Goal: Task Accomplishment & Management: Manage account settings

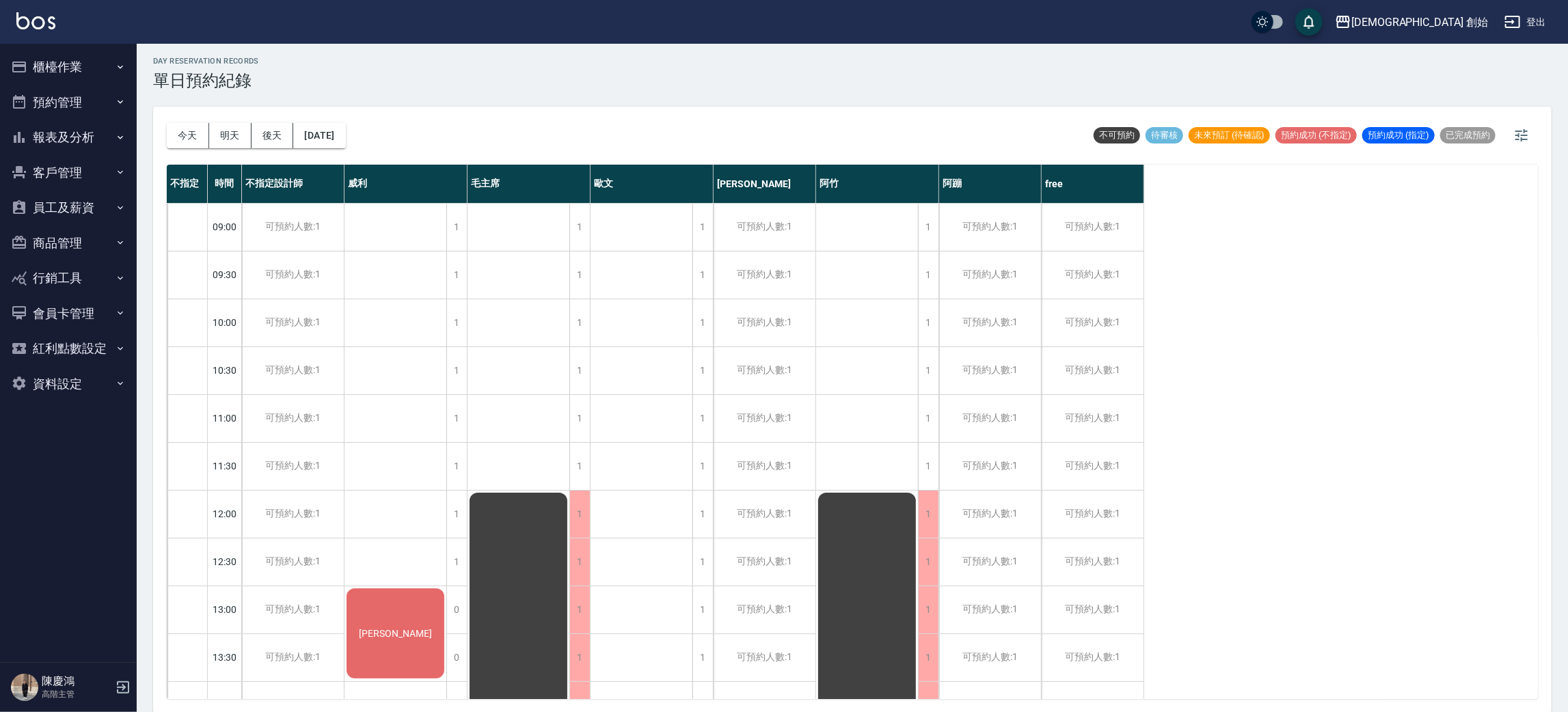
scroll to position [205, 0]
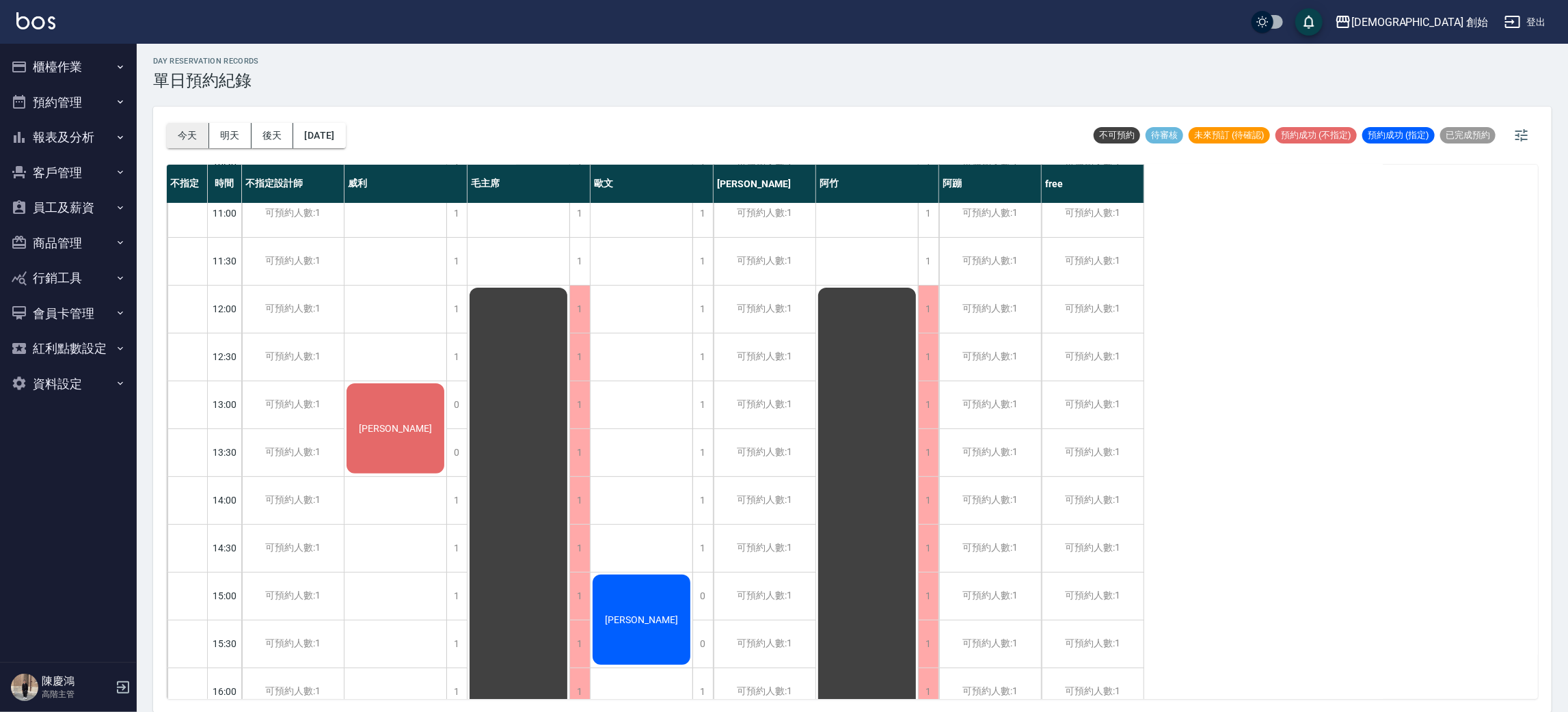
click at [177, 135] on button "今天" at bounding box center [188, 136] width 43 height 25
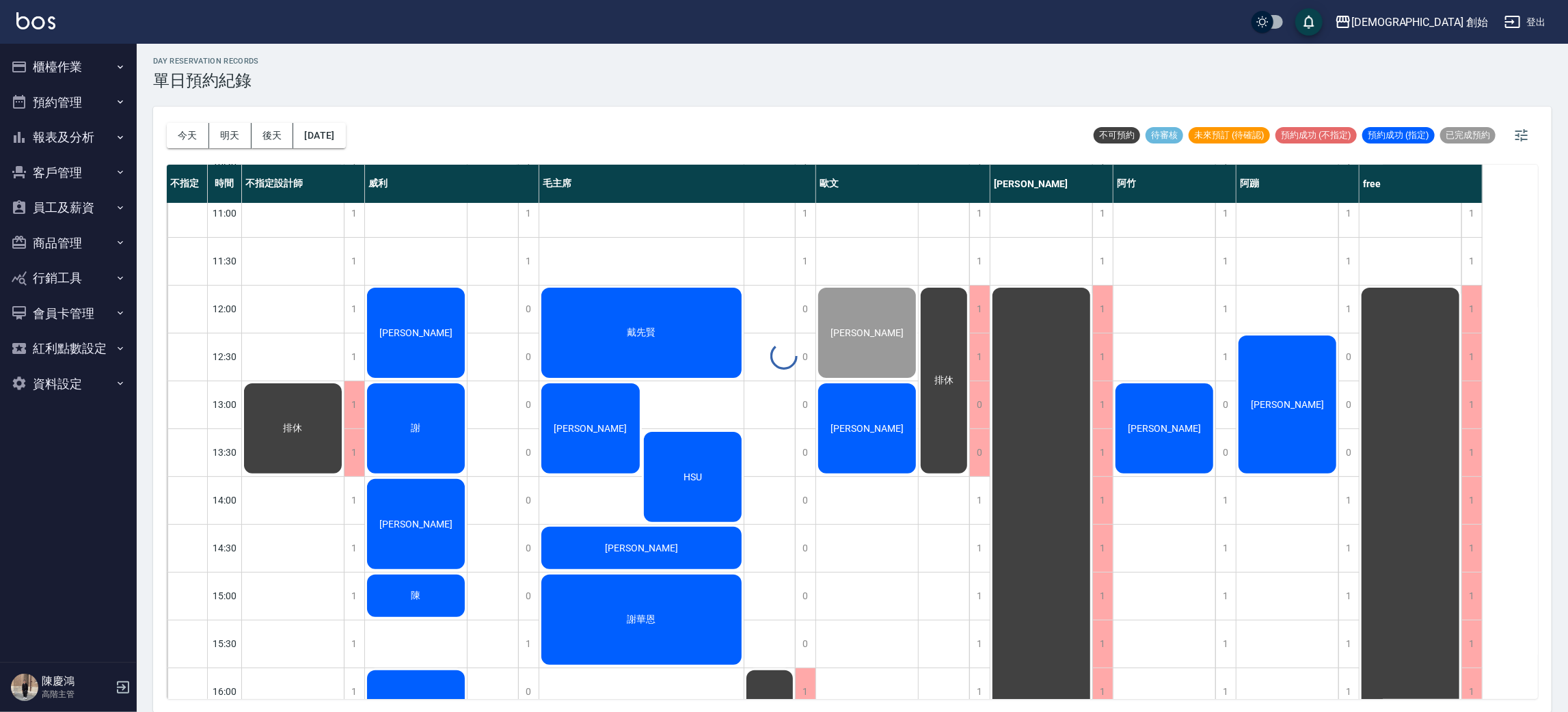
click at [527, 117] on div "day Reservation records 單日預約紀錄 今天 明天 後天 2025/09/21 不可預約 待審核 未來預訂 (待確認) 預約成功 (不指…" at bounding box center [852, 376] width 1431 height 672
click at [334, 133] on button "[DATE]" at bounding box center [319, 136] width 52 height 25
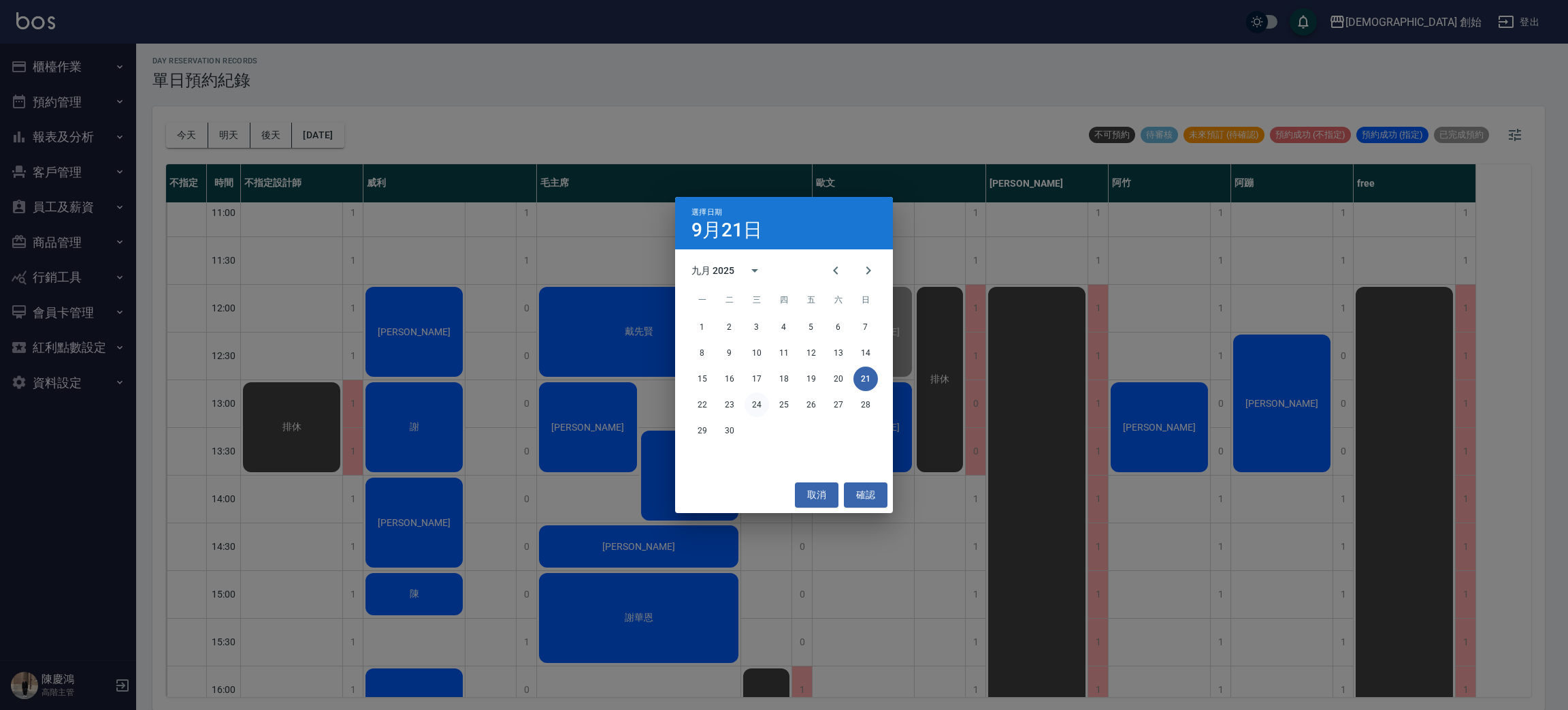
click at [759, 403] on button "24" at bounding box center [757, 404] width 24 height 24
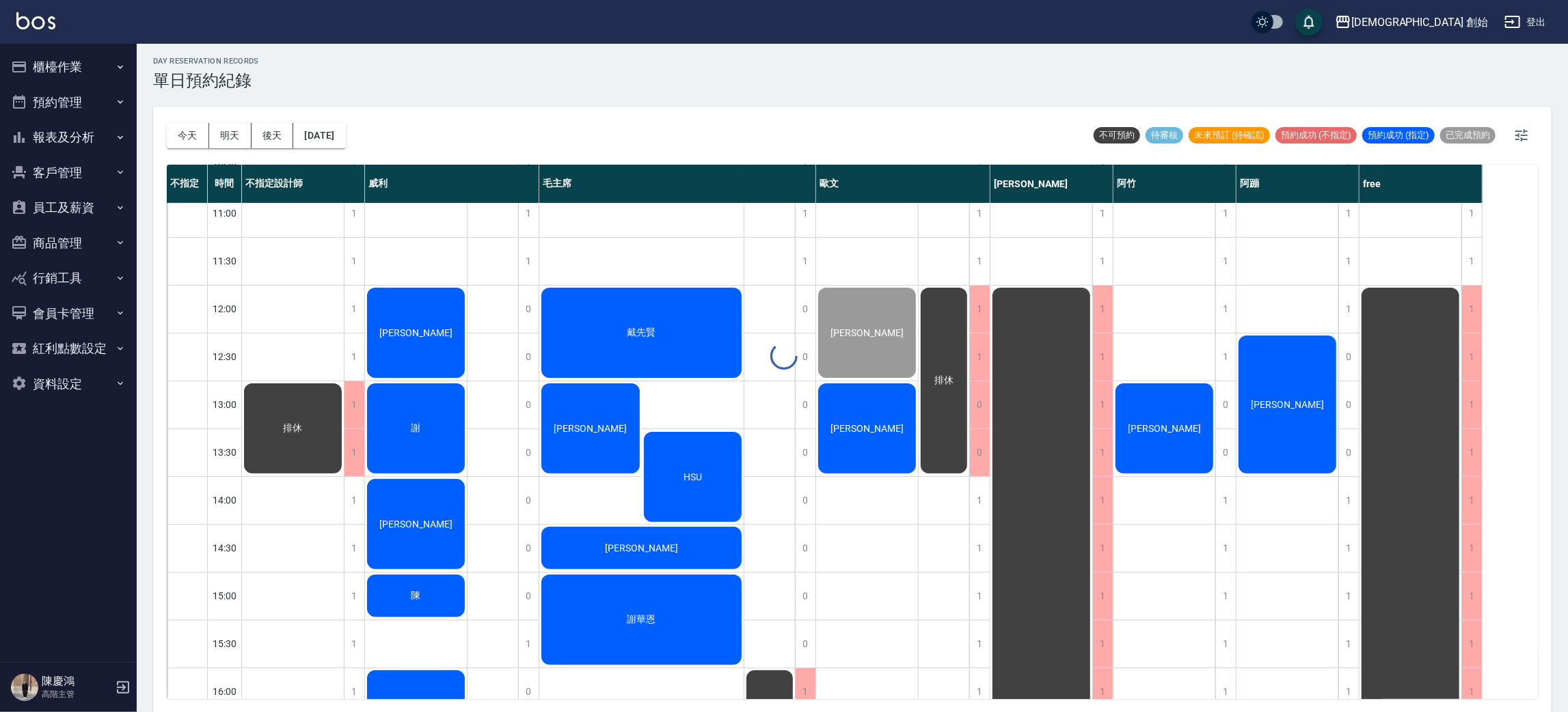
click at [768, 405] on div at bounding box center [784, 356] width 1568 height 712
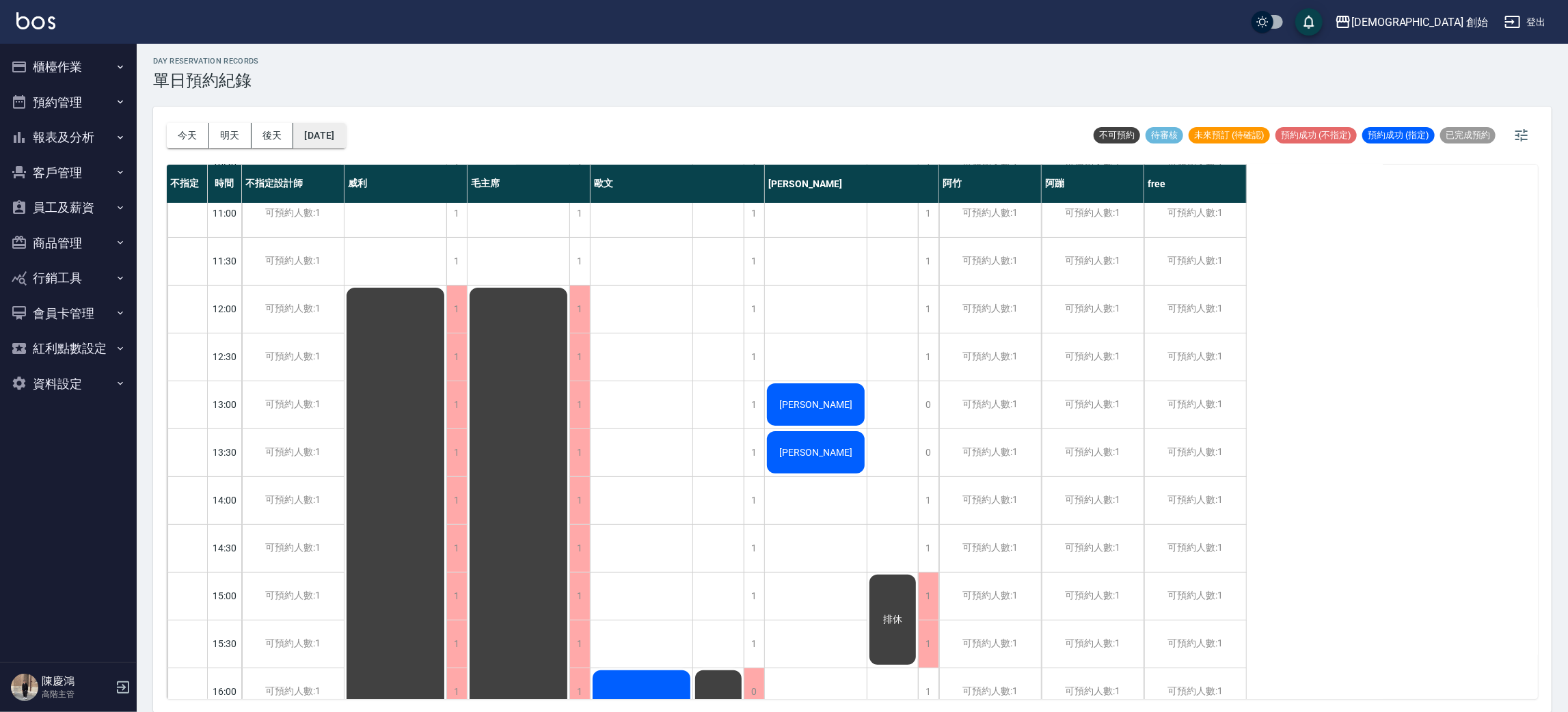
click at [341, 128] on button "2025/09/24" at bounding box center [319, 136] width 52 height 25
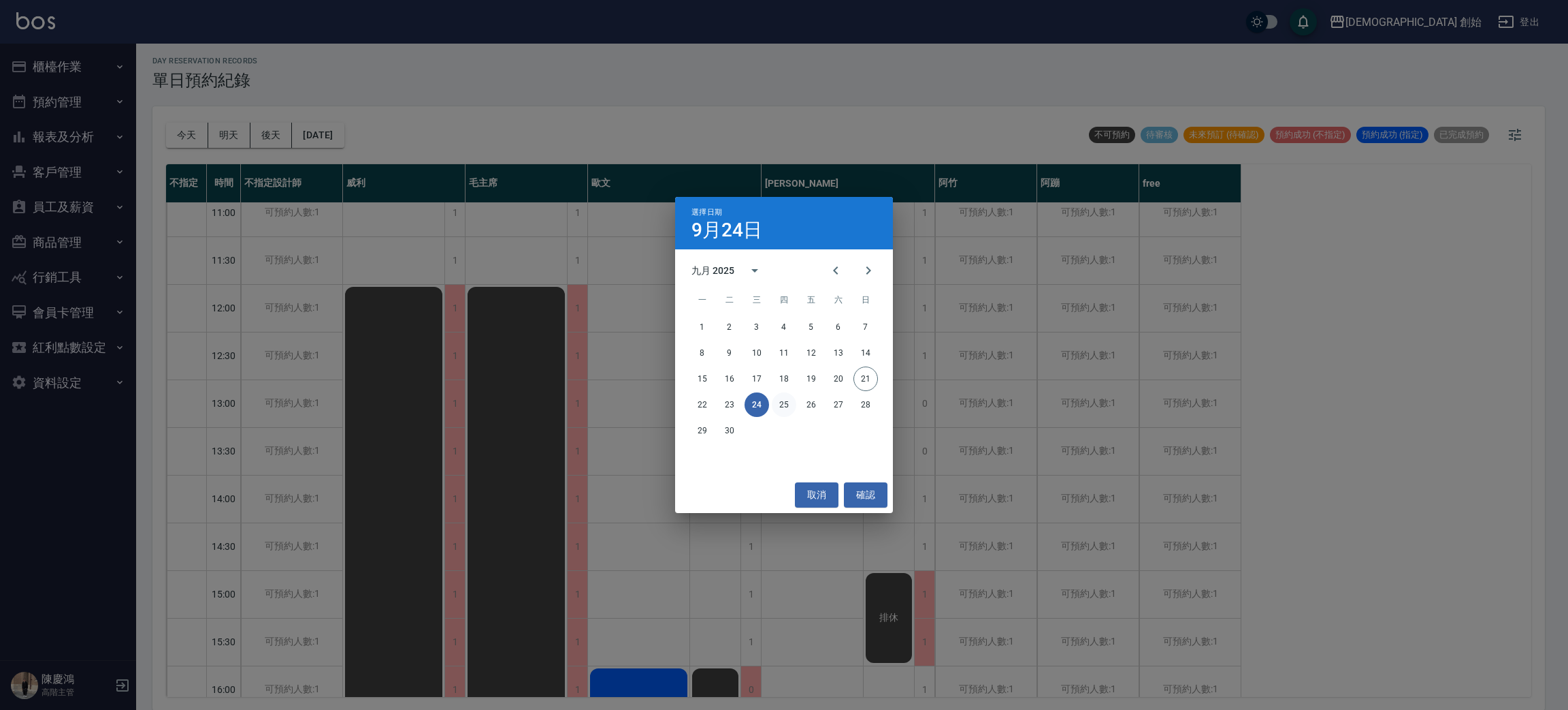
click at [774, 404] on button "25" at bounding box center [784, 404] width 24 height 24
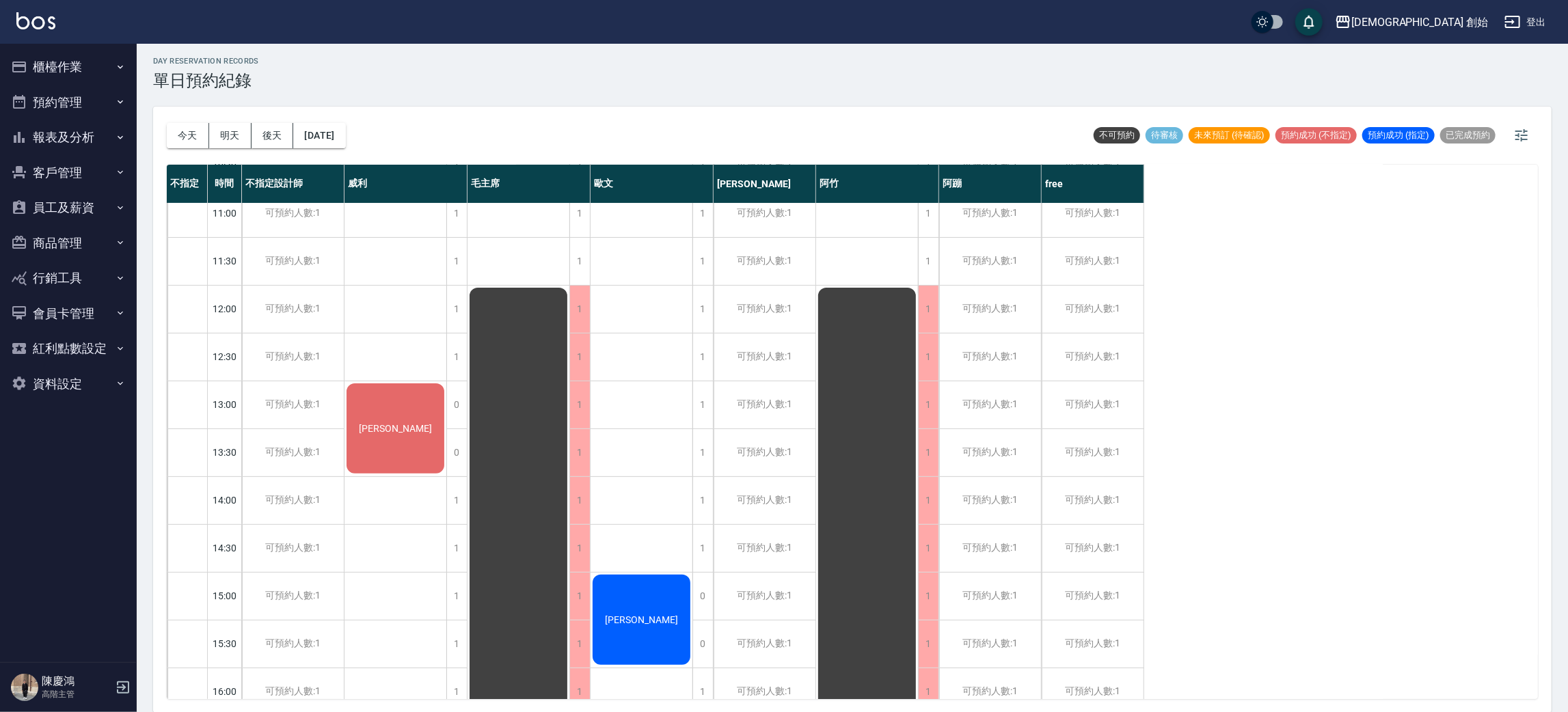
click at [365, 356] on div "[PERSON_NAME]" at bounding box center [396, 691] width 103 height 1387
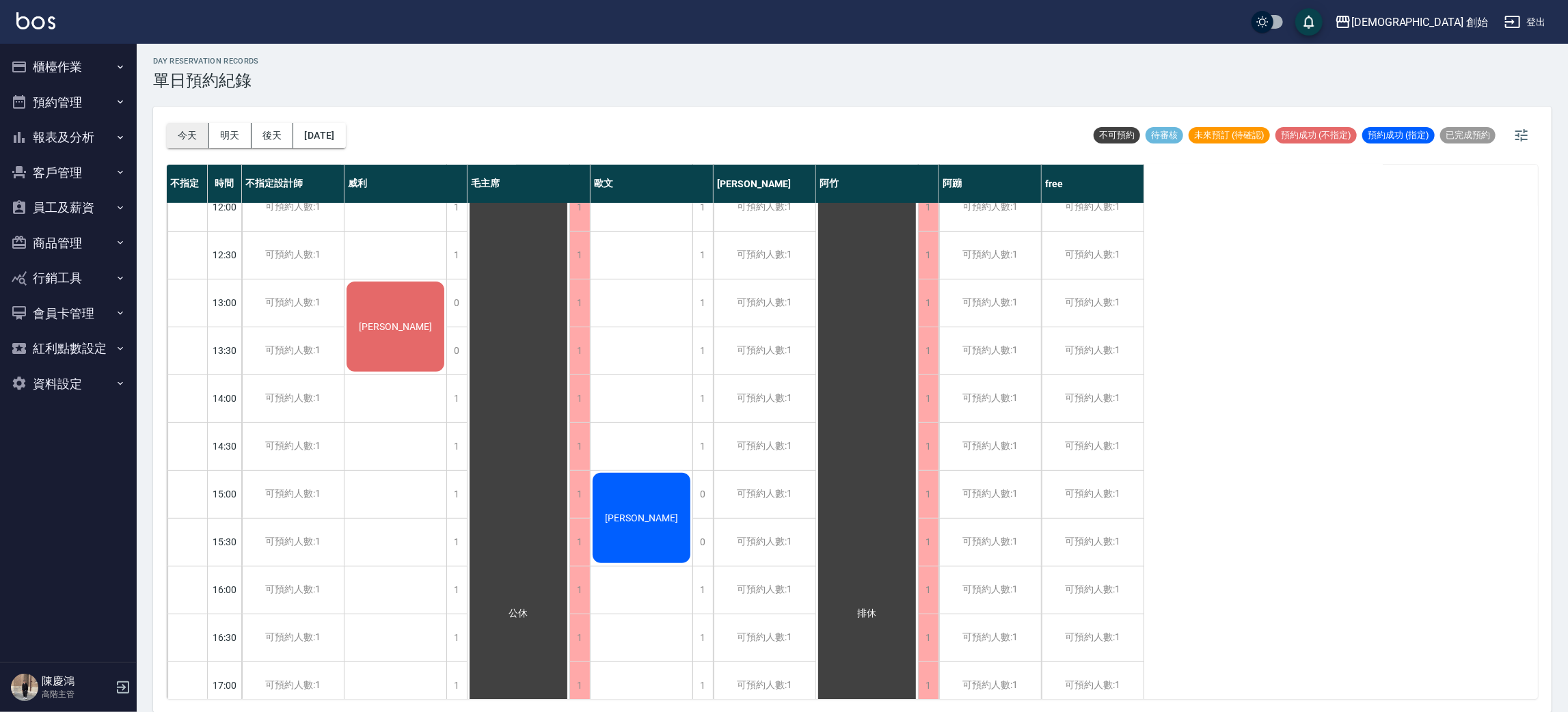
click at [185, 123] on button "今天" at bounding box center [188, 136] width 43 height 25
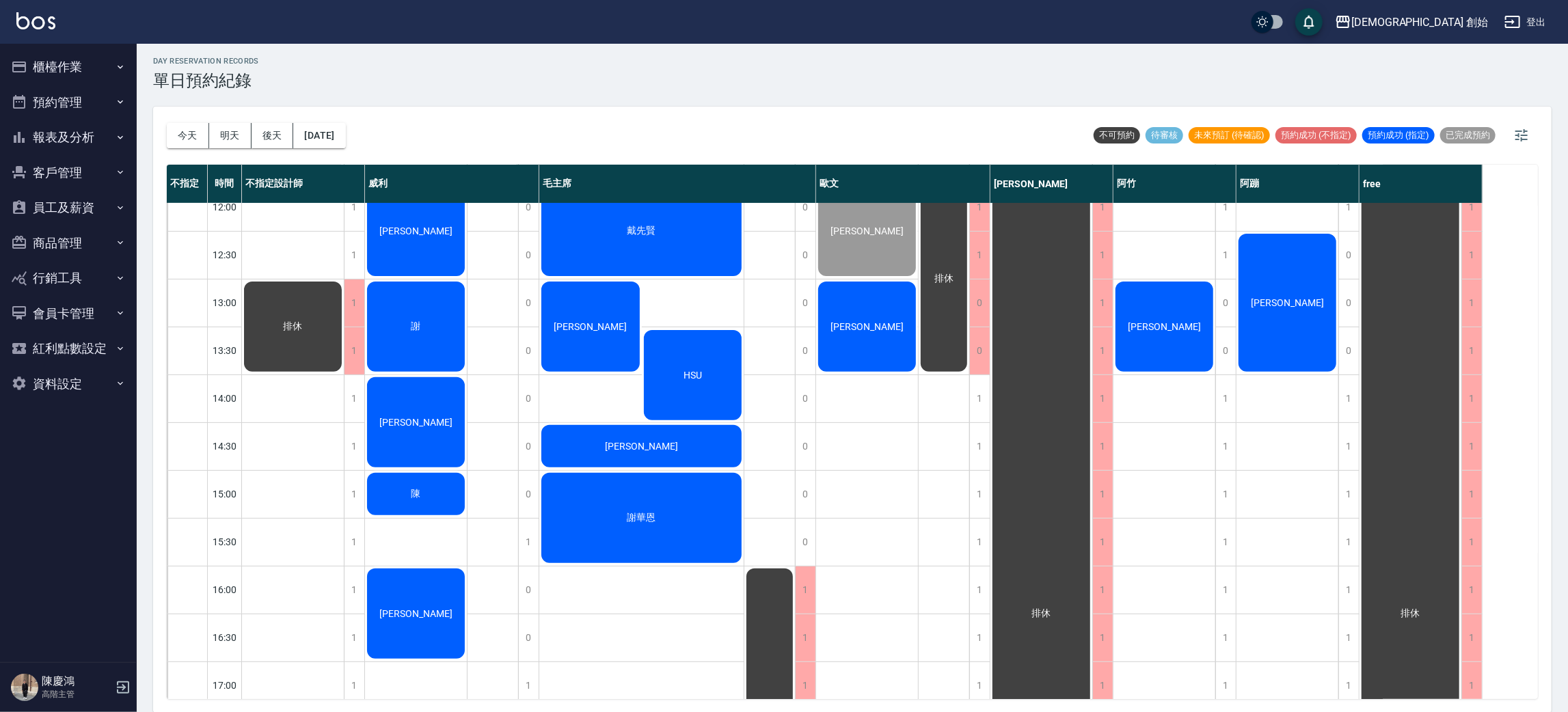
click at [304, 242] on div "排休" at bounding box center [293, 590] width 103 height 1387
click at [406, 233] on span "[PERSON_NAME]" at bounding box center [415, 231] width 78 height 11
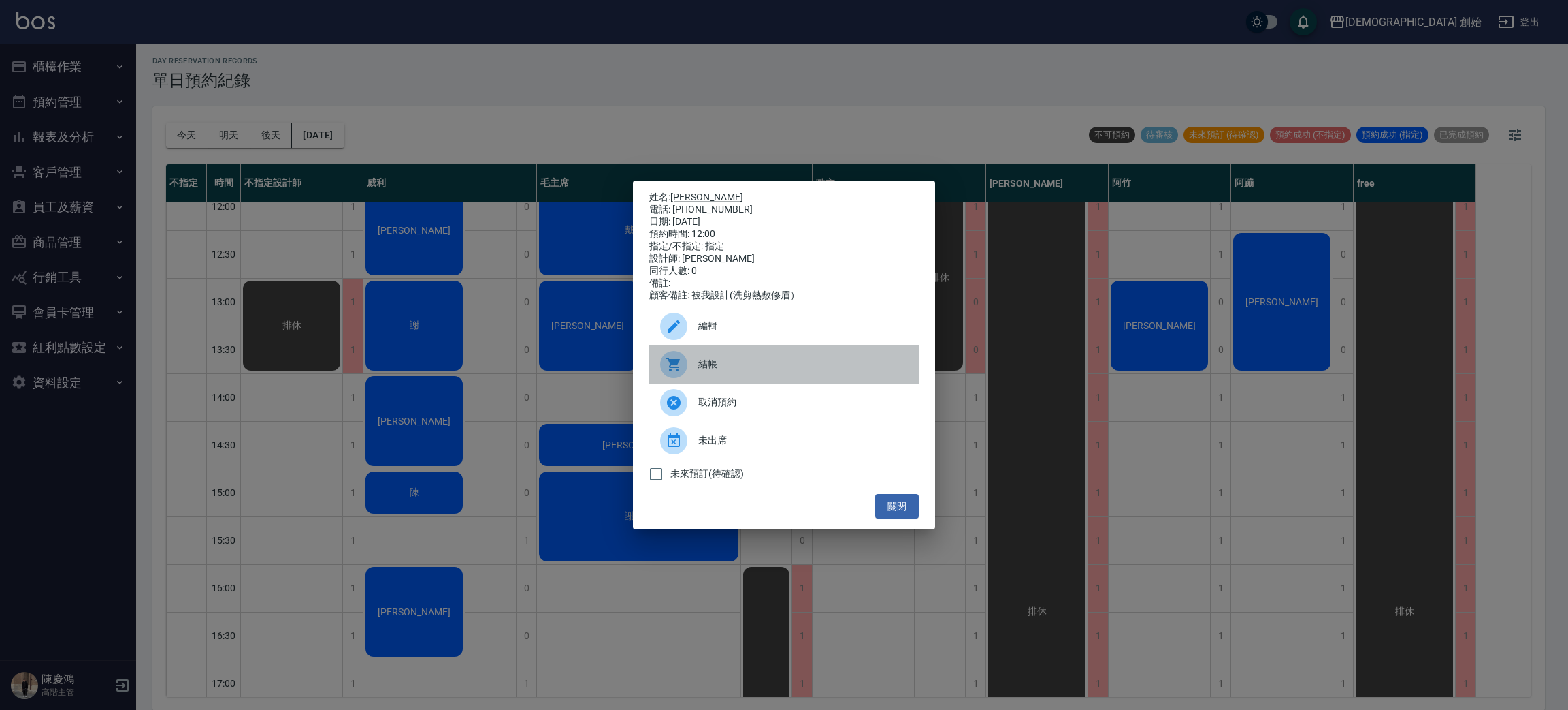
click at [726, 371] on span "結帳" at bounding box center [803, 364] width 209 height 14
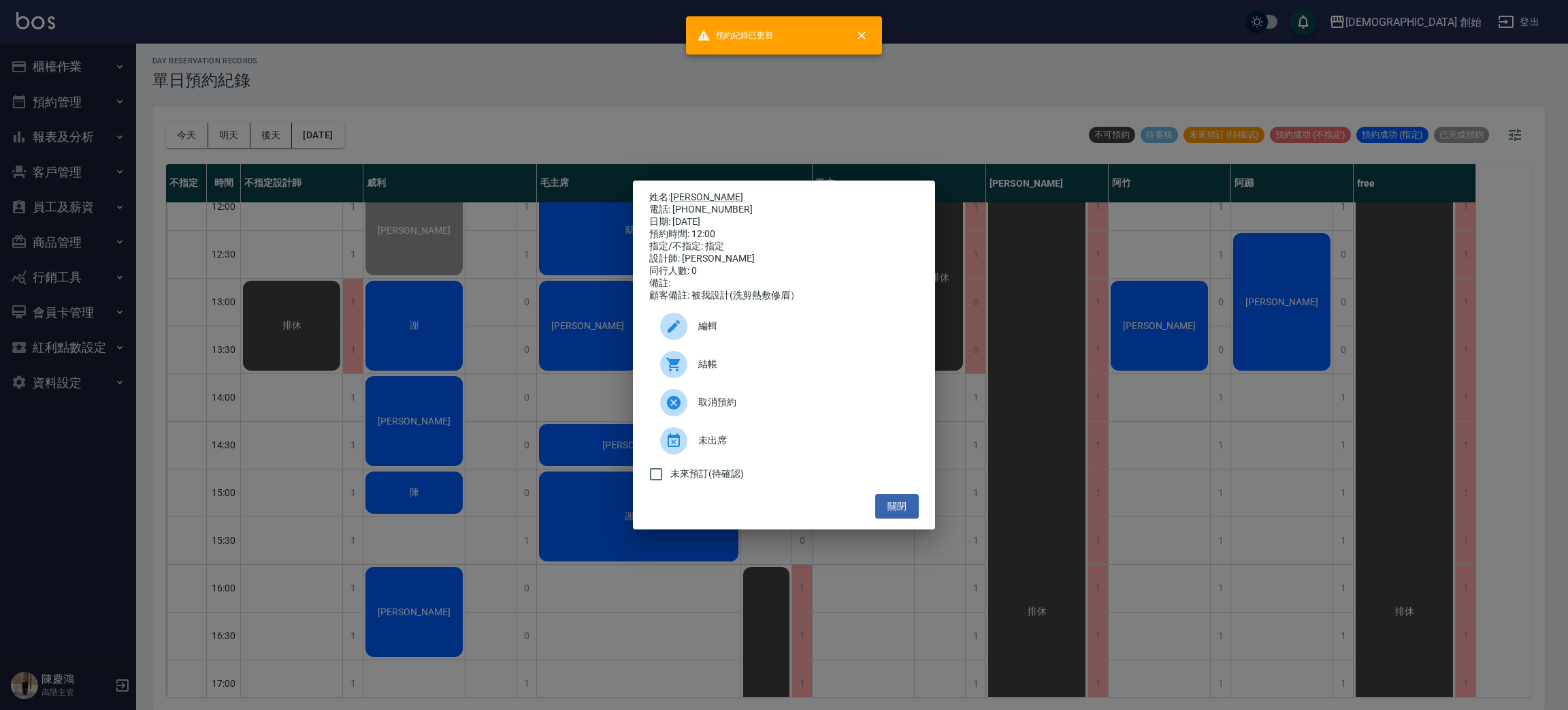
click at [466, 117] on div "姓名: 林良發 電話: 0958683323 日期: 2025/09/21 預約時間: 12:00 指定/不指定: 指定 設計師: 威利 同行人數: 0 備註…" at bounding box center [784, 355] width 1568 height 710
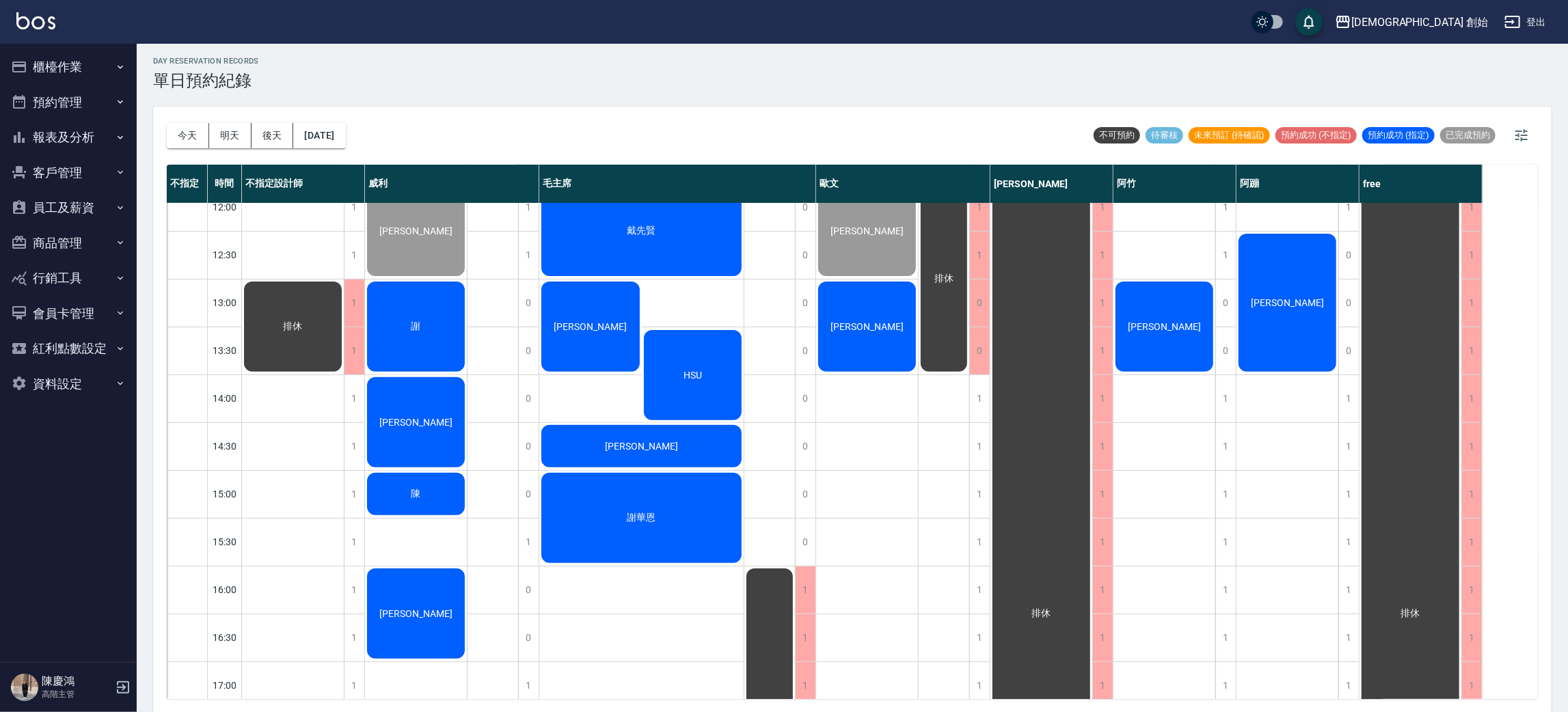
click at [436, 319] on div "謝" at bounding box center [416, 326] width 102 height 94
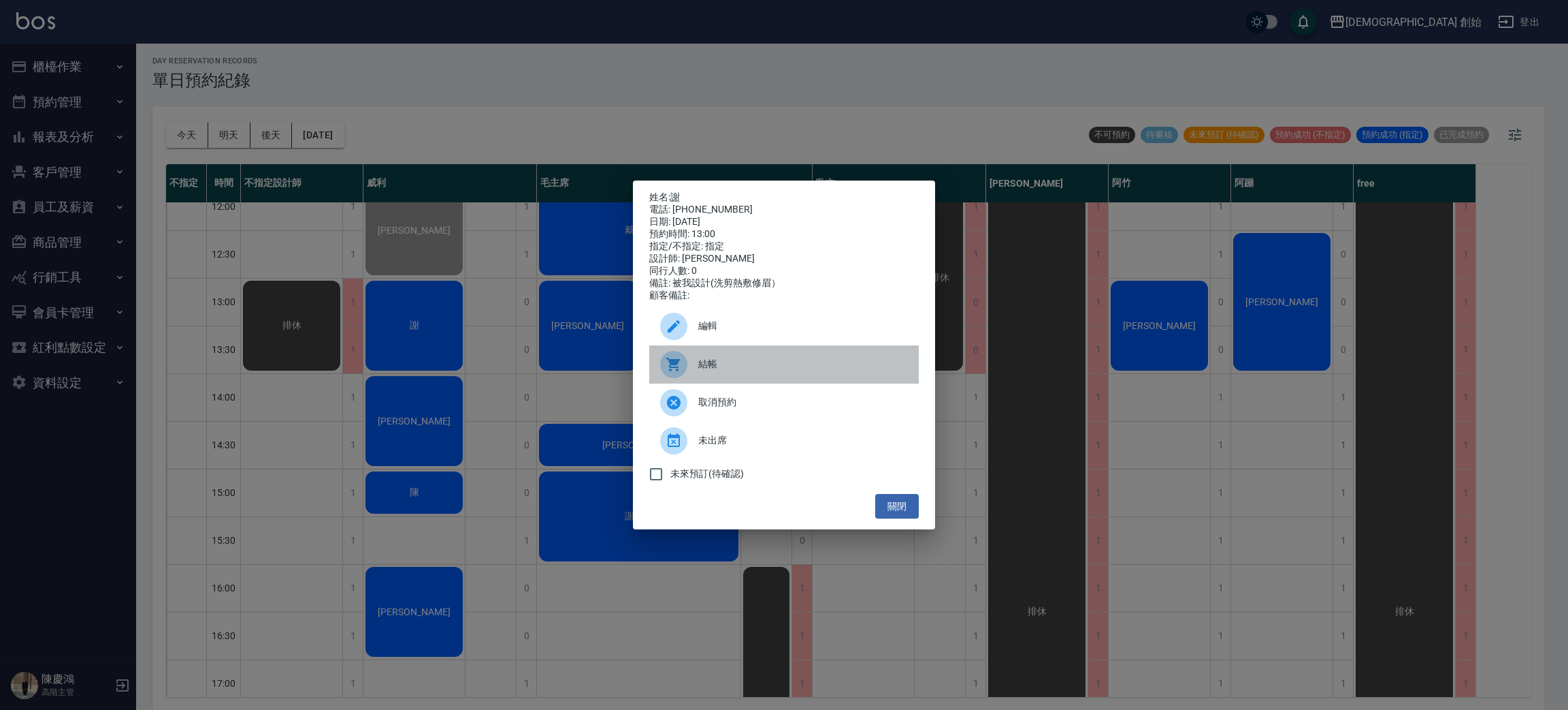
click at [720, 366] on span "結帳" at bounding box center [803, 364] width 209 height 14
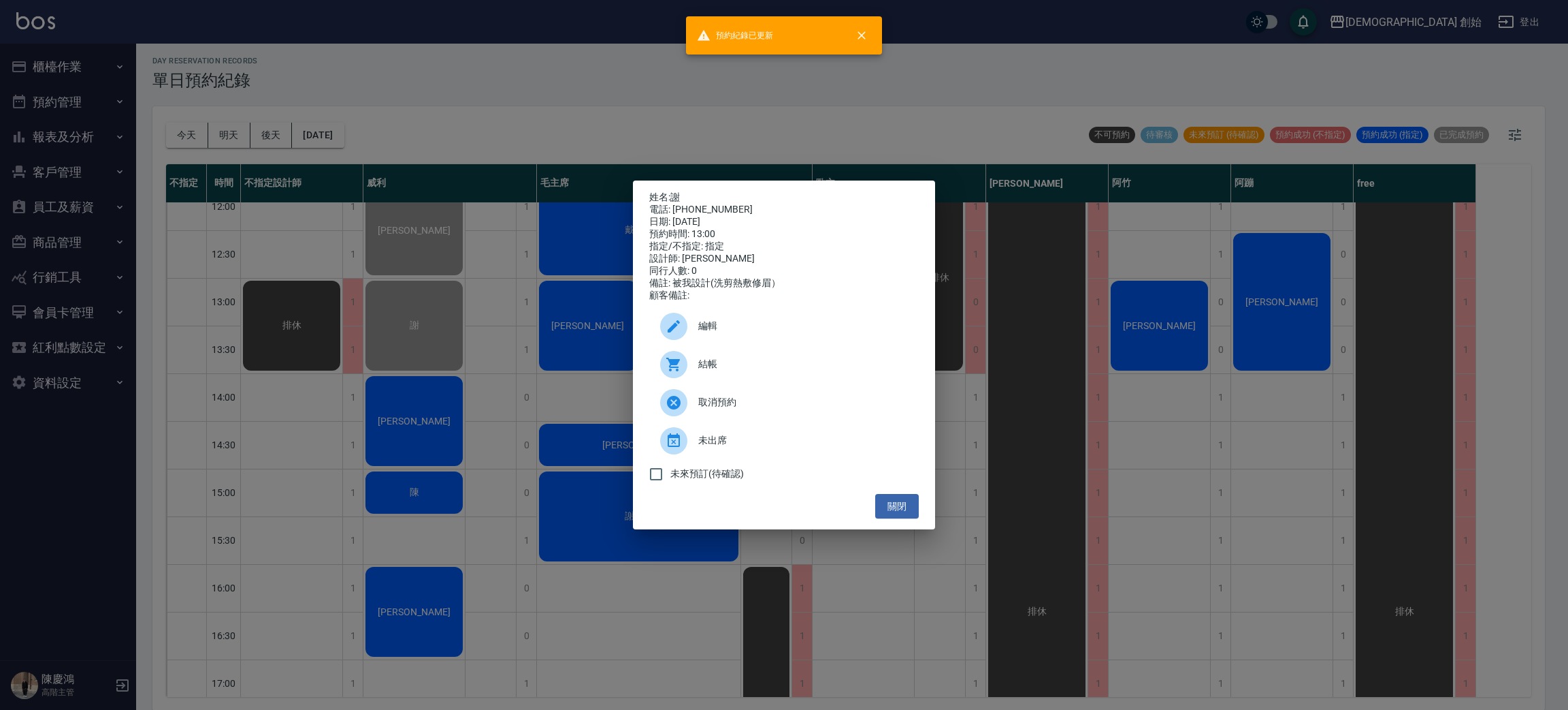
click at [509, 23] on div "姓名: 謝 電話: 0983120043 日期: 2025/09/21 預約時間: 13:00 指定/不指定: 指定 設計師: 威利 同行人數: 0 備註: …" at bounding box center [784, 355] width 1568 height 710
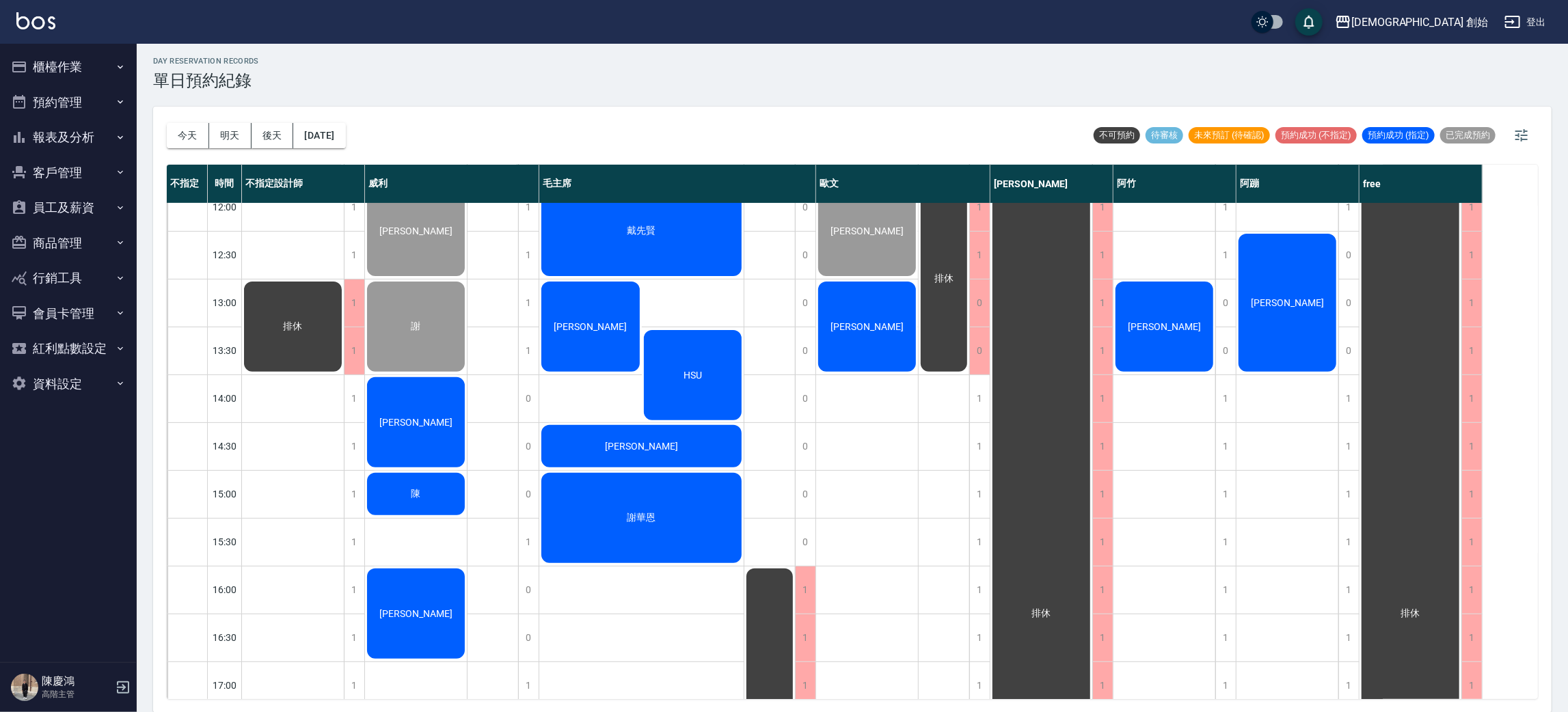
click at [513, 77] on div "day Reservation records 單日預約紀錄" at bounding box center [852, 73] width 1398 height 33
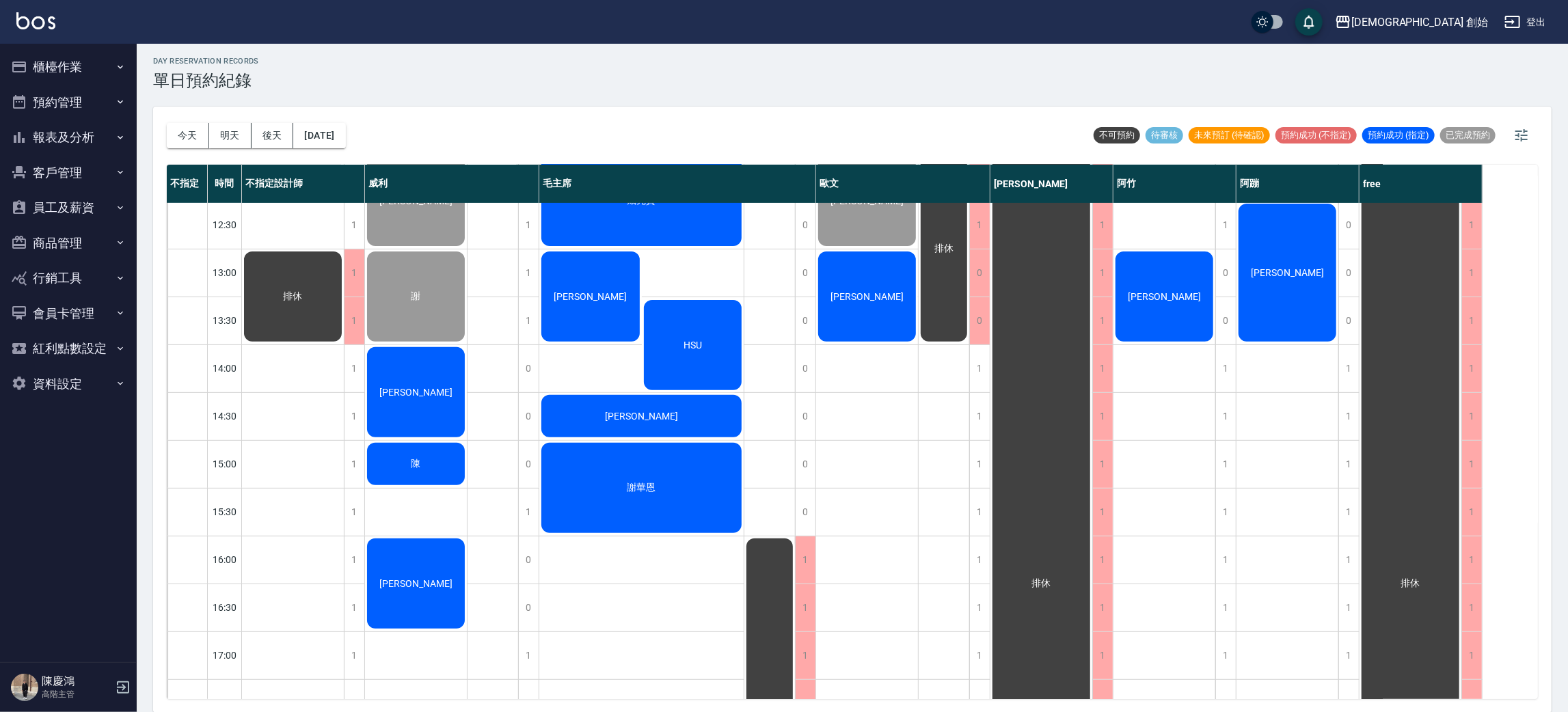
scroll to position [338, 0]
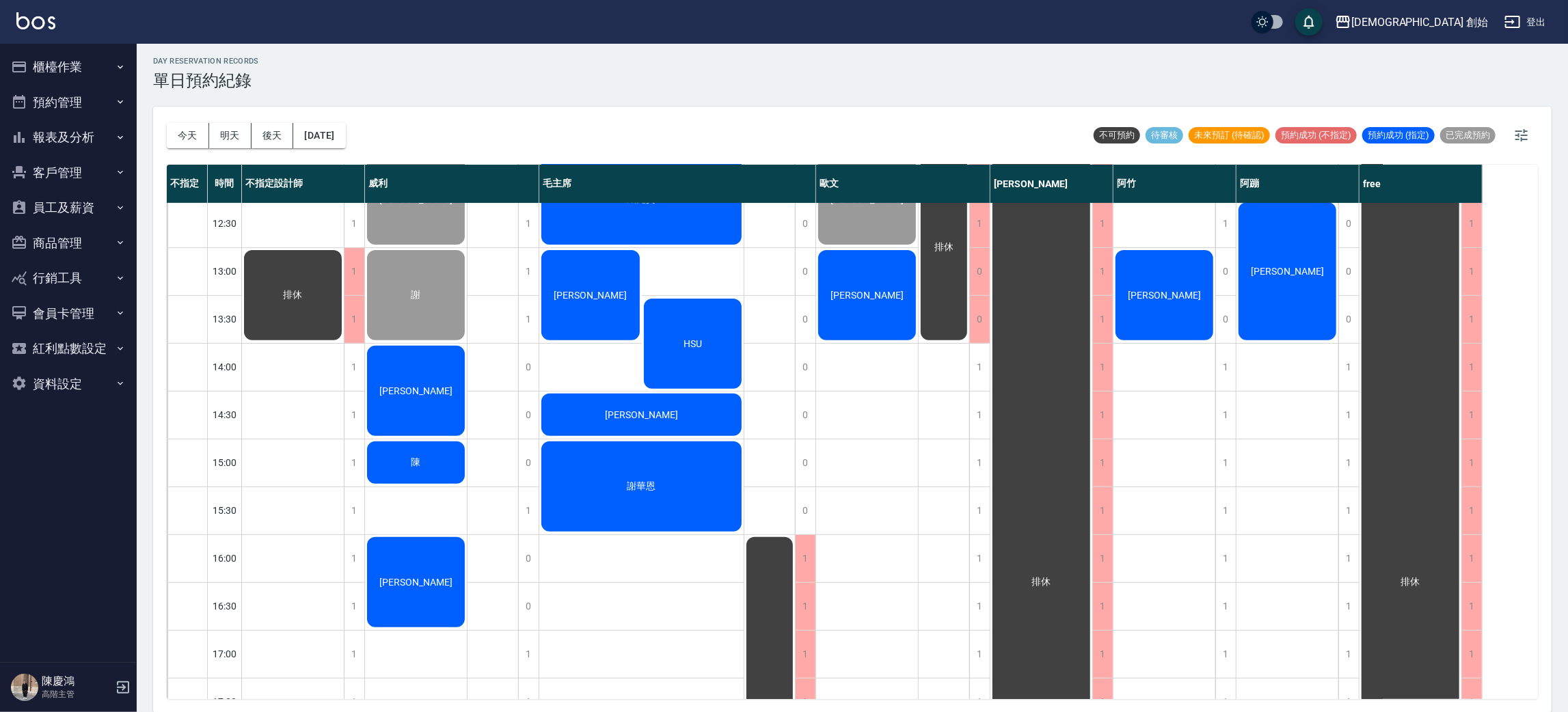
click at [412, 456] on span "陳" at bounding box center [416, 462] width 15 height 13
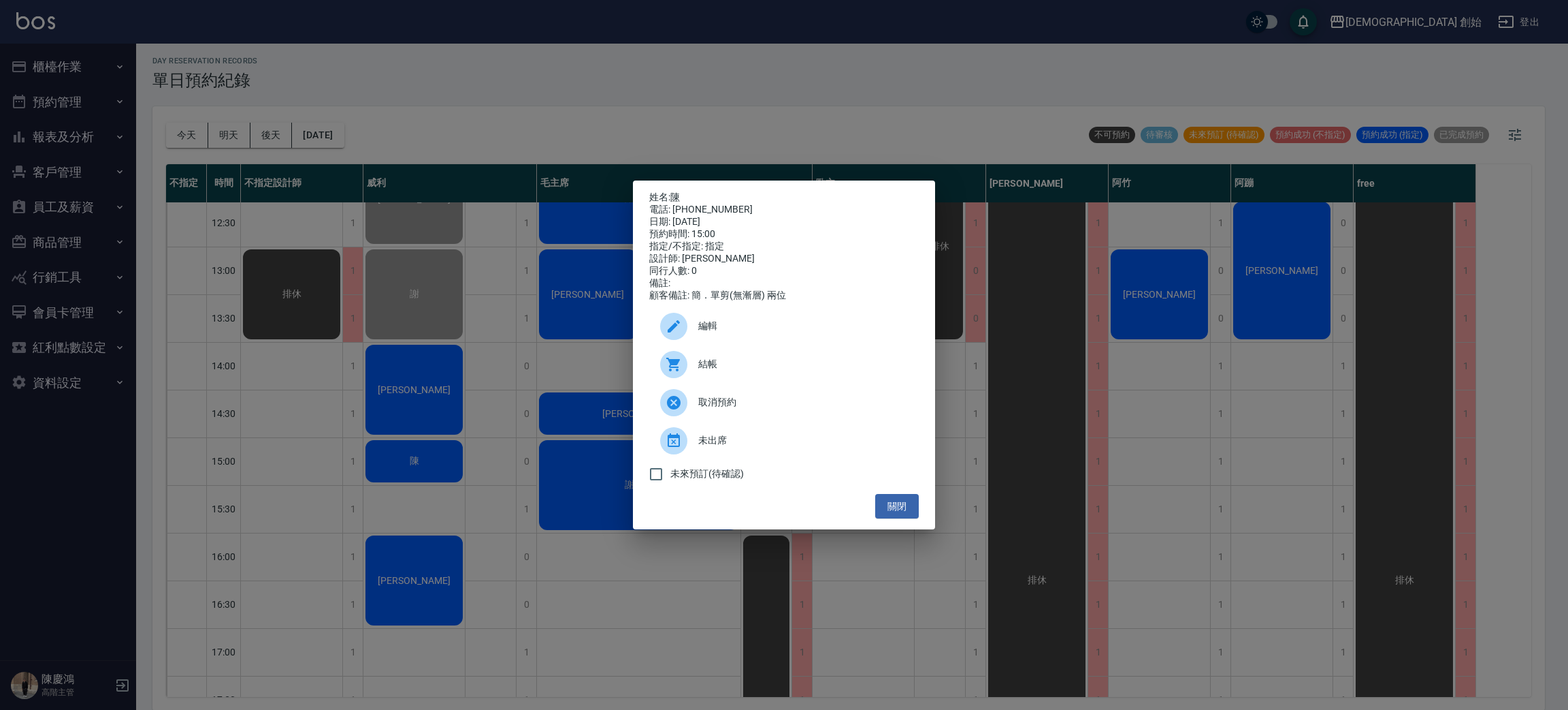
click at [496, 292] on div "姓名: 陳 電話: 0989500810 日期: 2025/09/21 預約時間: 15:00 指定/不指定: 指定 設計師: 威利 同行人數: 0 備註: …" at bounding box center [784, 355] width 1568 height 710
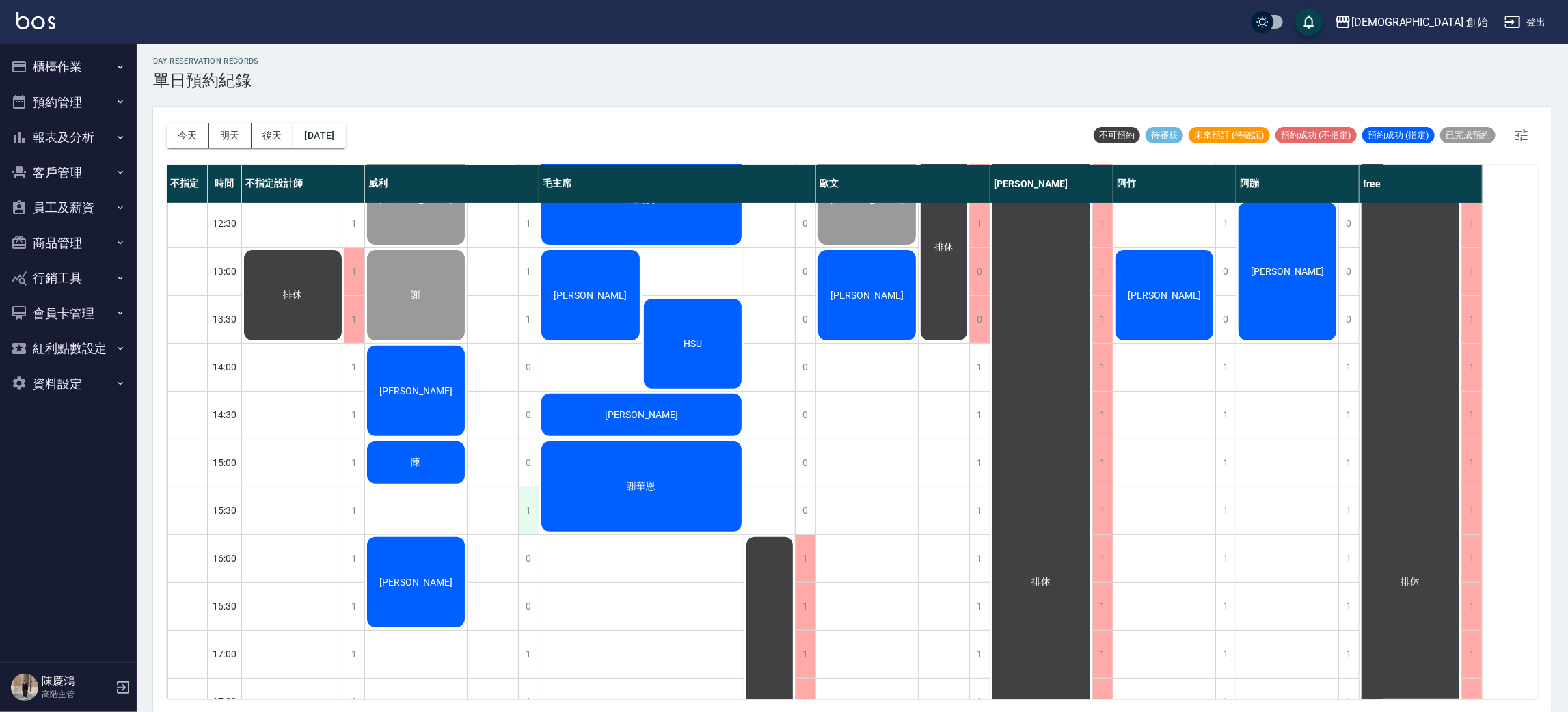
click at [531, 501] on div "1" at bounding box center [528, 510] width 21 height 47
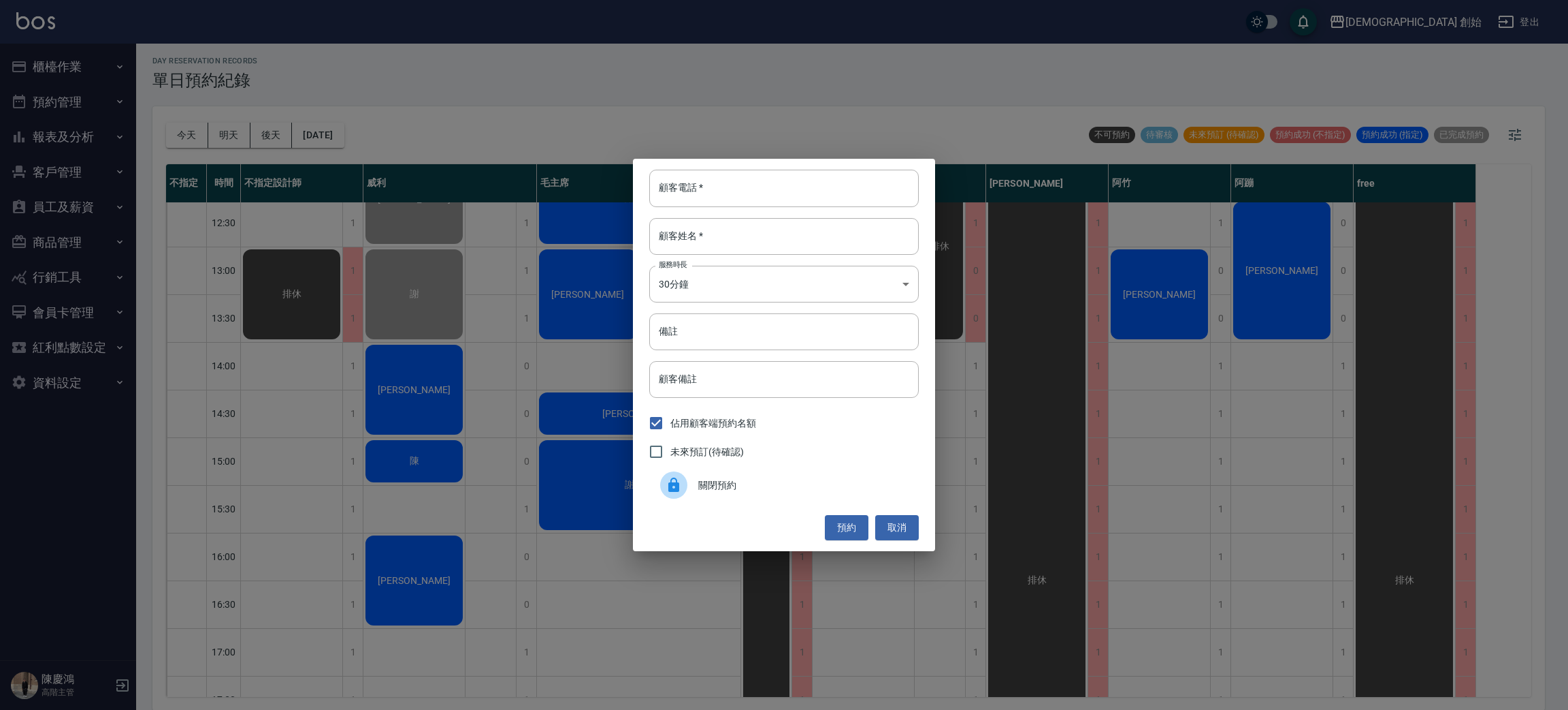
click at [665, 485] on icon at bounding box center [673, 485] width 17 height 17
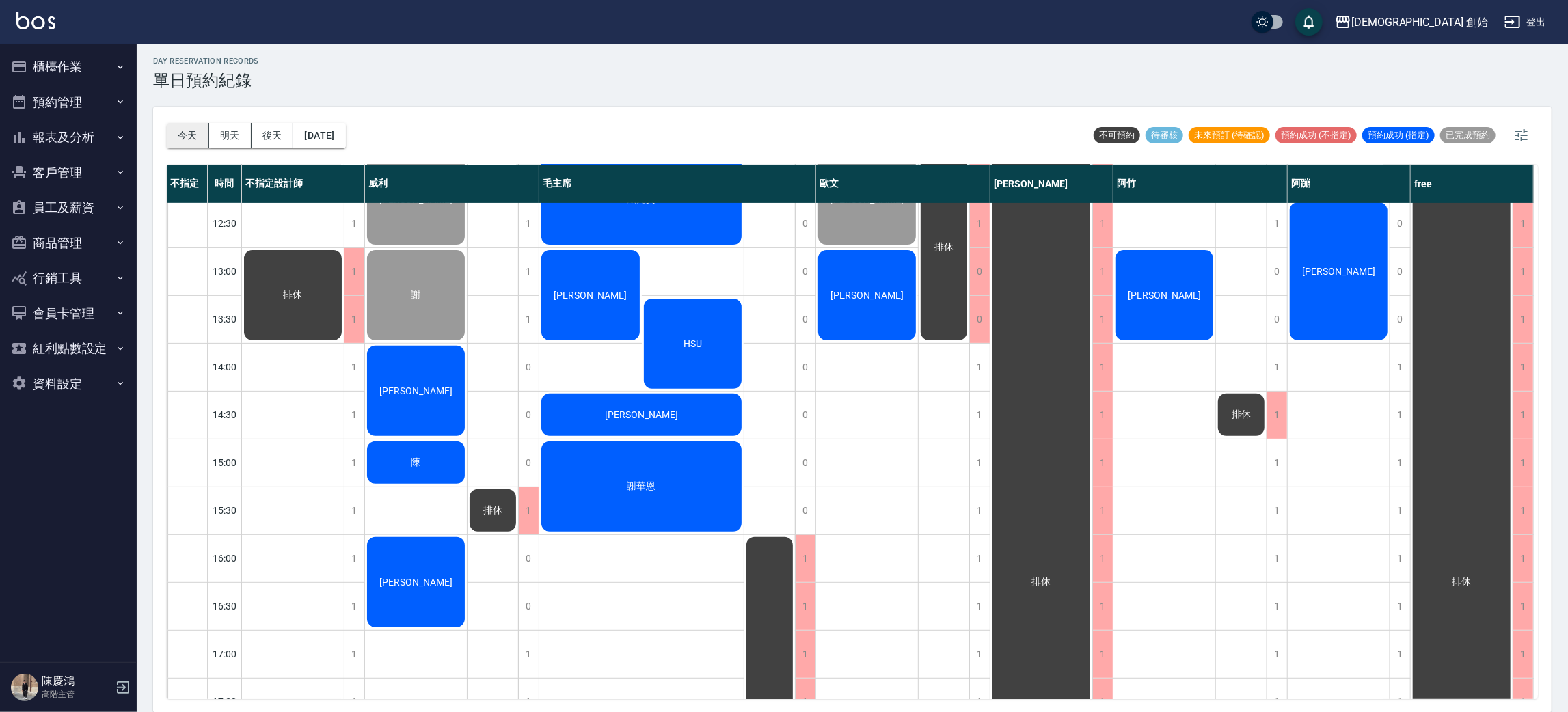
click at [186, 141] on button "今天" at bounding box center [188, 136] width 43 height 25
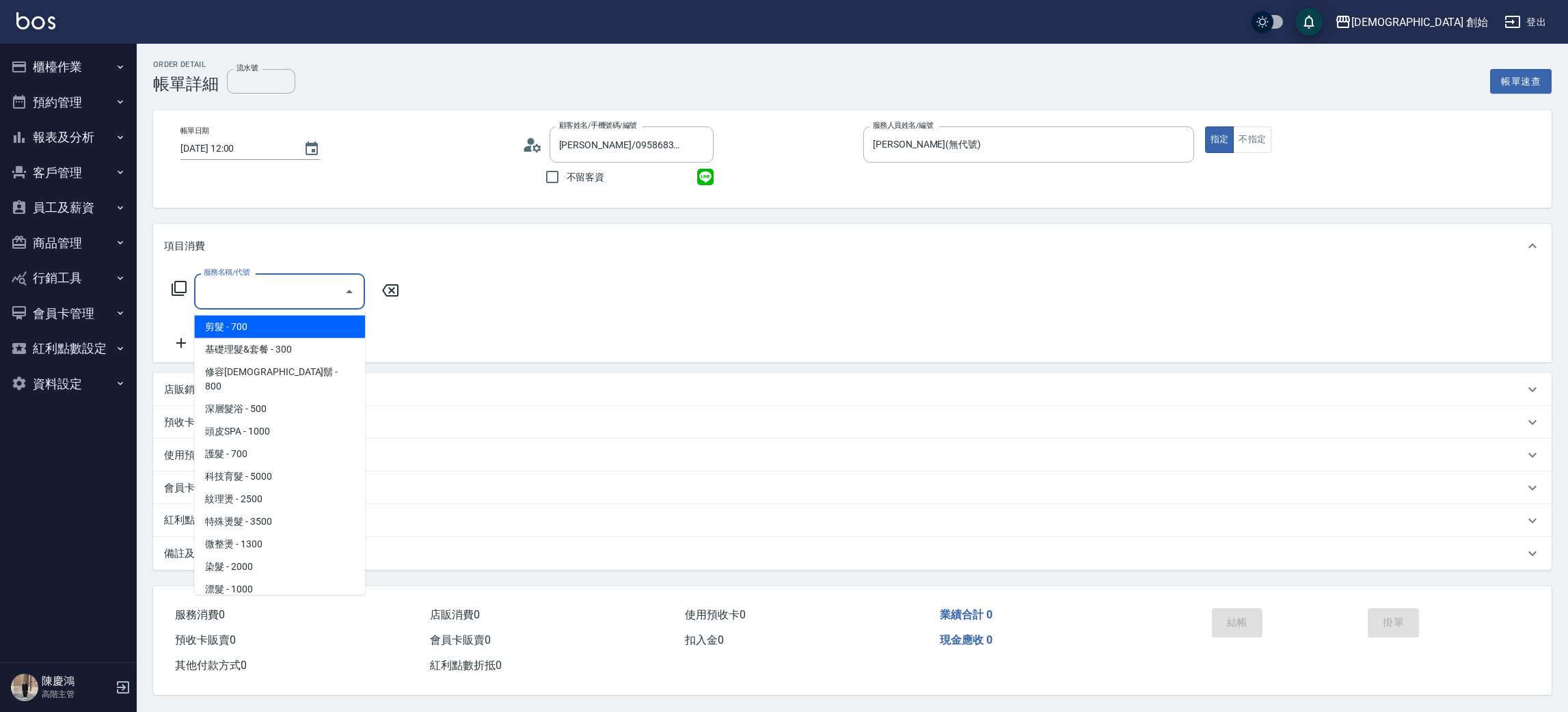
click at [281, 323] on span "剪髮 - 700" at bounding box center [279, 326] width 171 height 23
type input "剪髮(A01)"
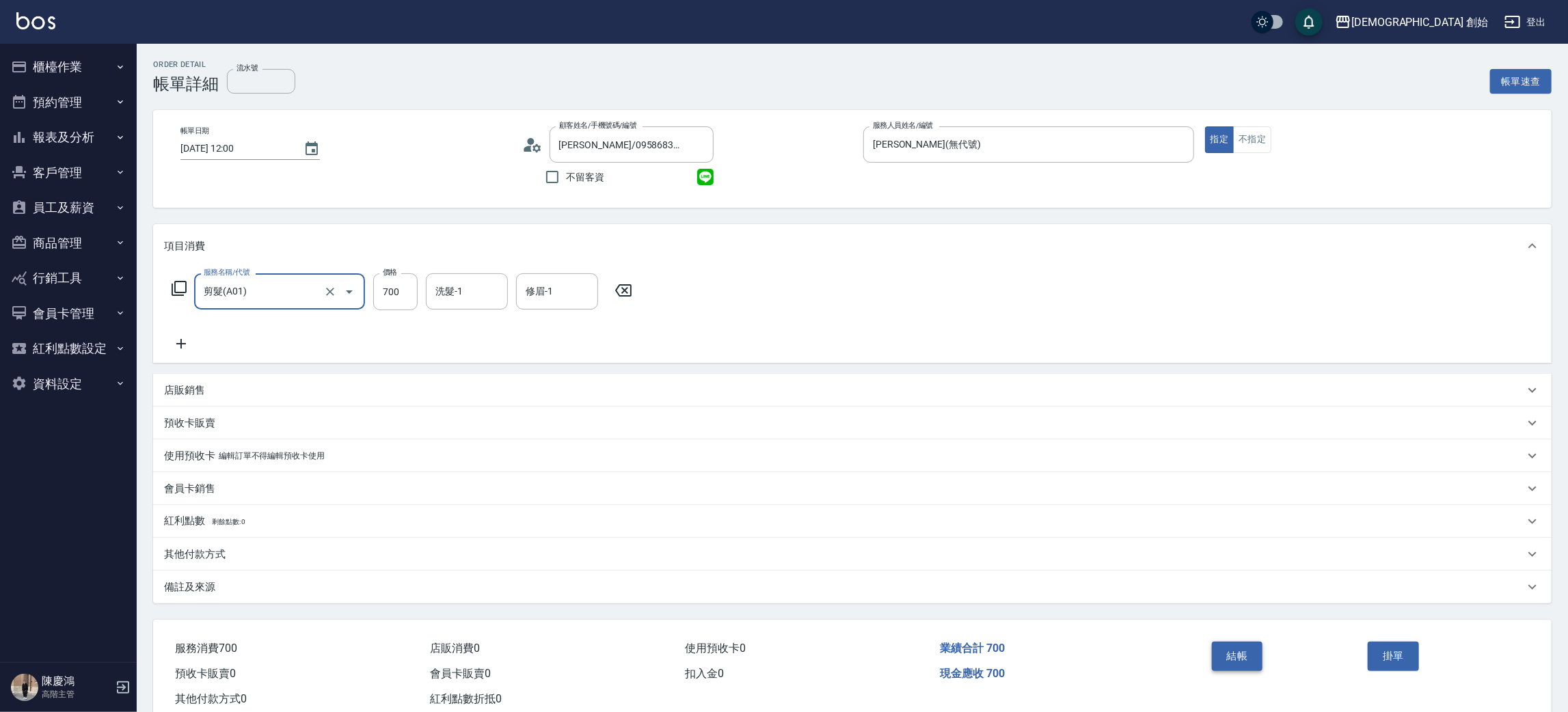
click at [1237, 653] on button "結帳" at bounding box center [1237, 656] width 51 height 28
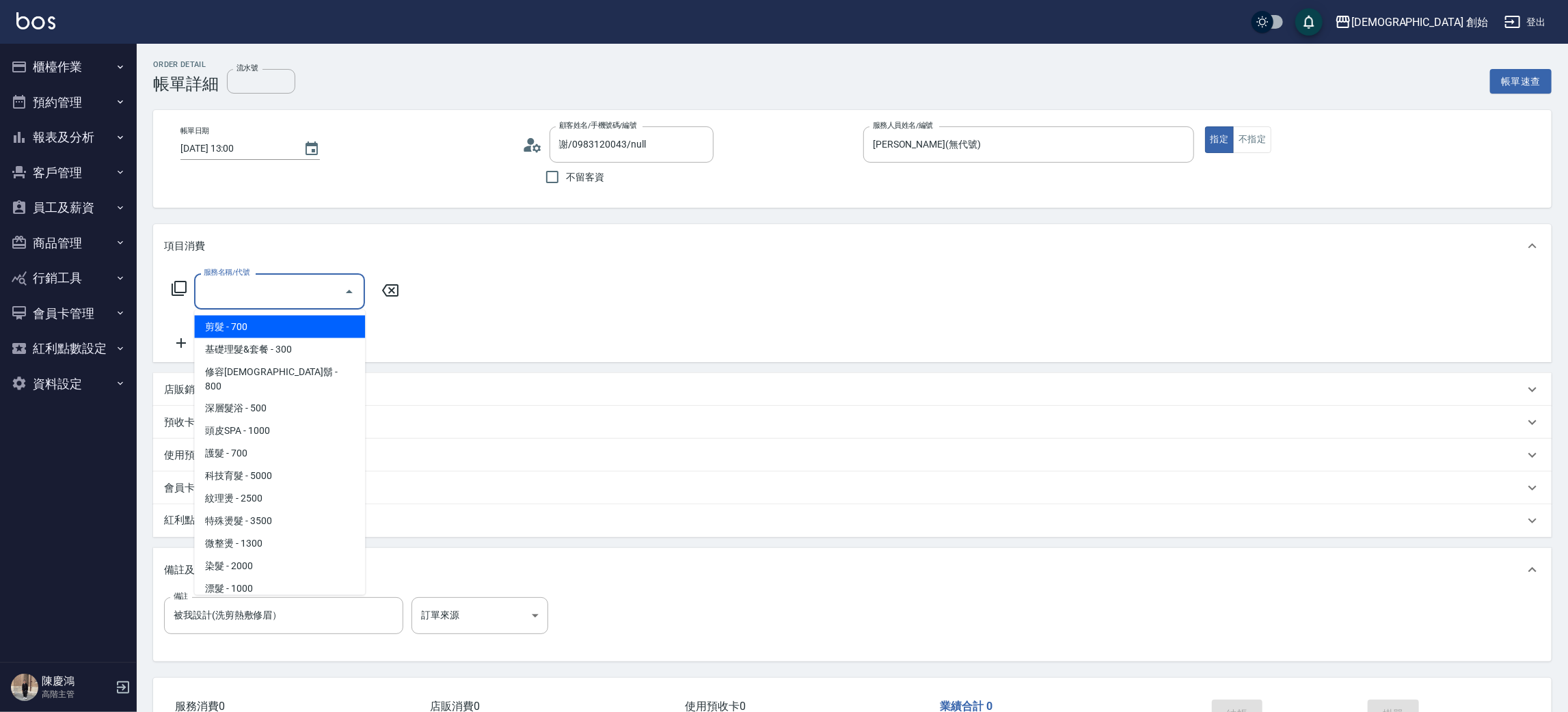
click at [307, 322] on span "剪髮 - 700" at bounding box center [279, 326] width 171 height 23
type input "剪髮(A01)"
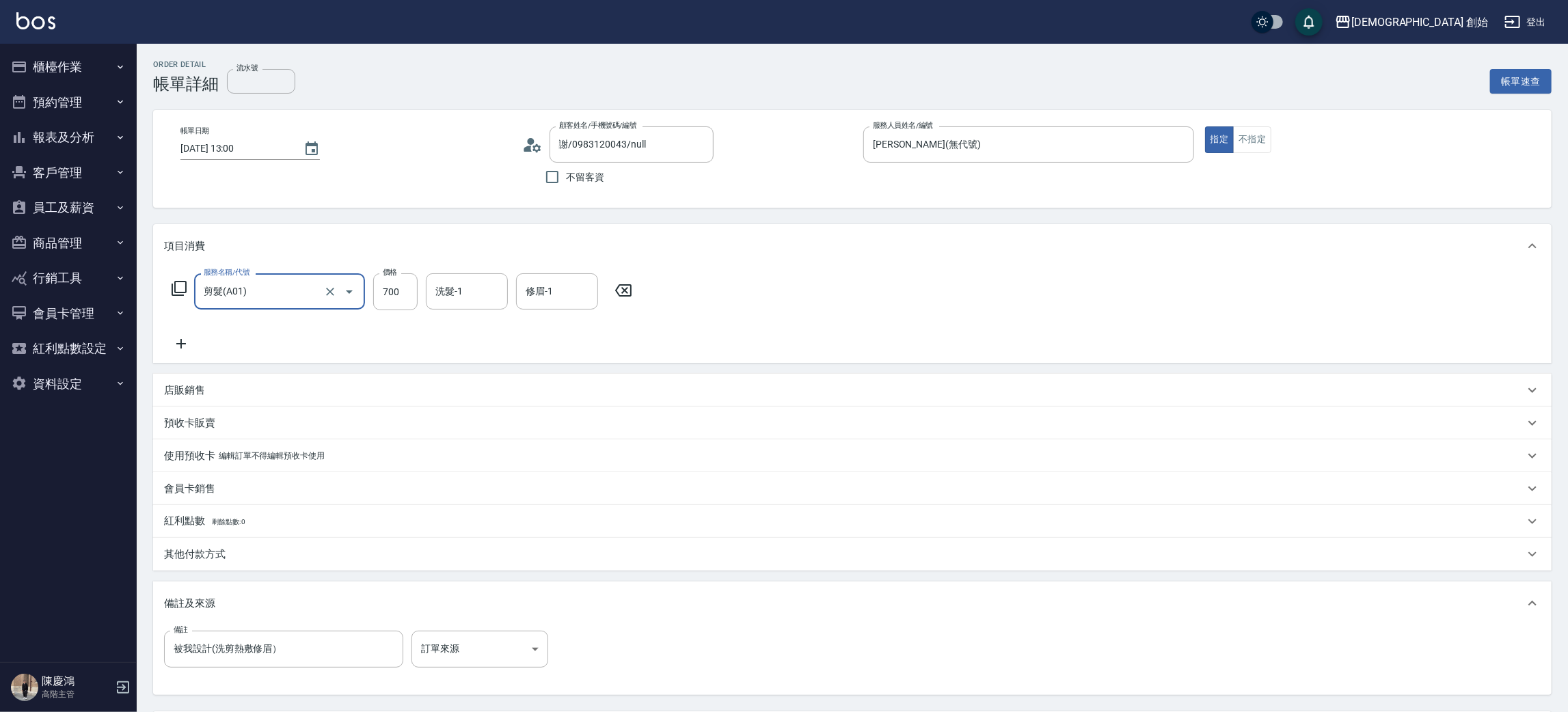
click at [1190, 306] on div "服務名稱/代號 剪髮(A01) 服務名稱/代號 價格 700 價格 洗髮-1 洗髮-1 修眉-1 修眉-1" at bounding box center [852, 315] width 1398 height 95
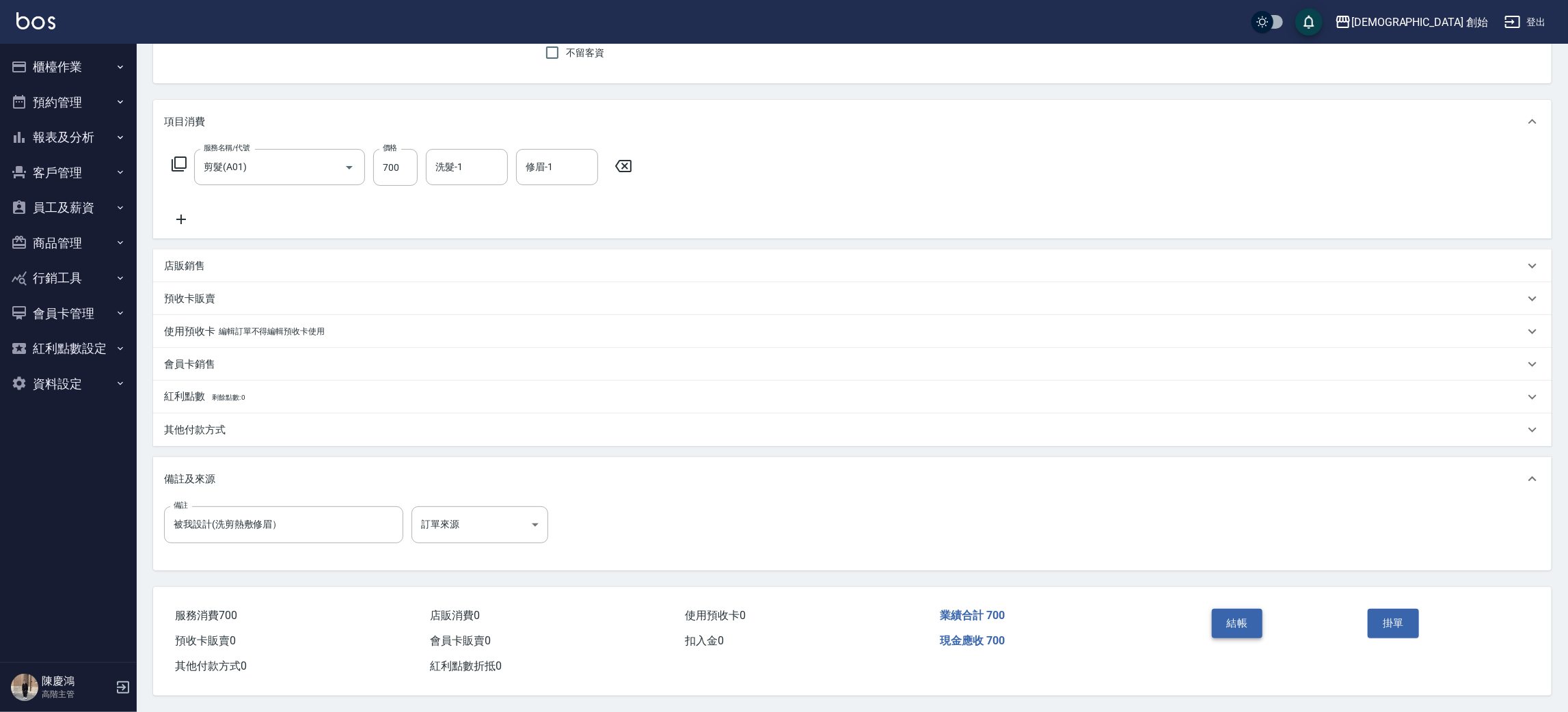
click at [1216, 618] on button "結帳" at bounding box center [1237, 623] width 51 height 28
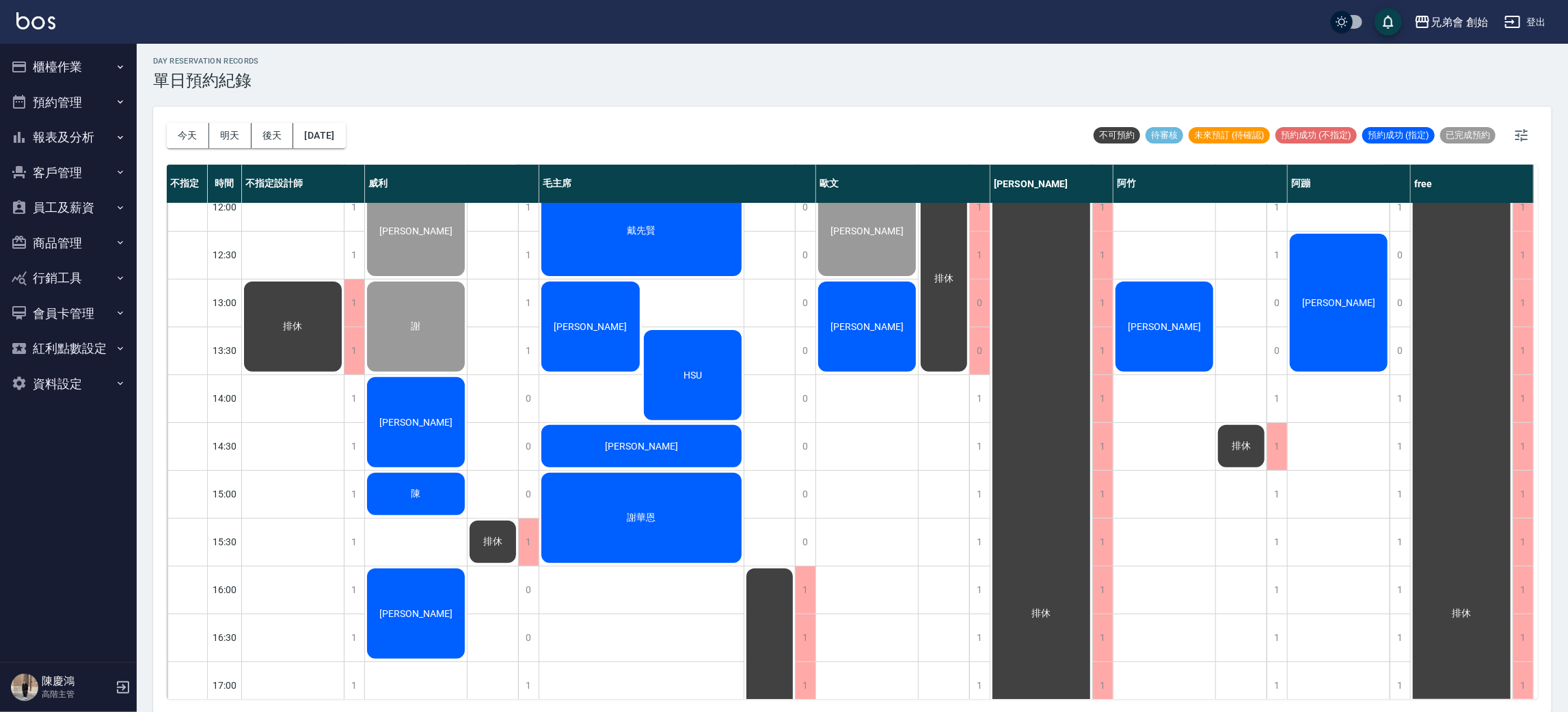
scroll to position [410, 0]
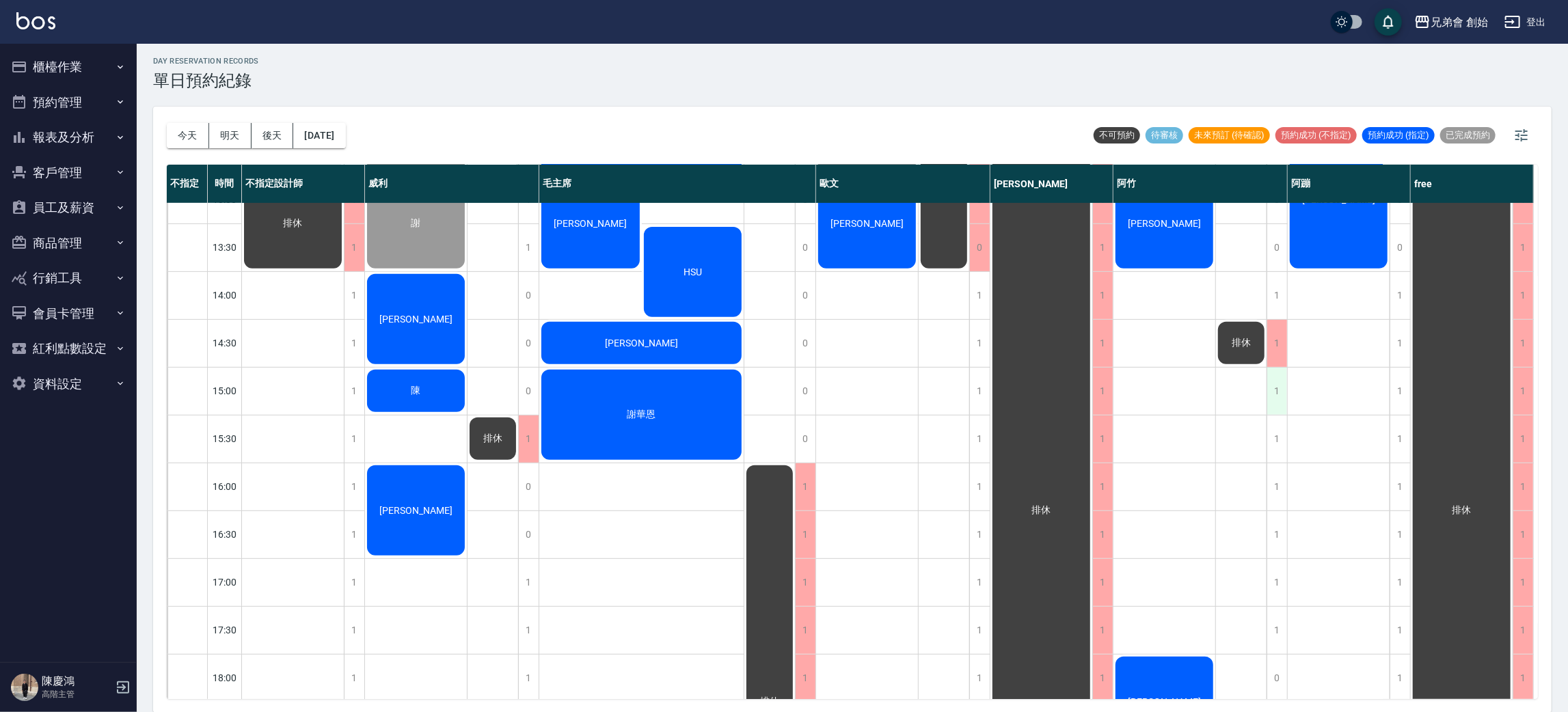
click at [1277, 379] on div "1" at bounding box center [1277, 391] width 21 height 47
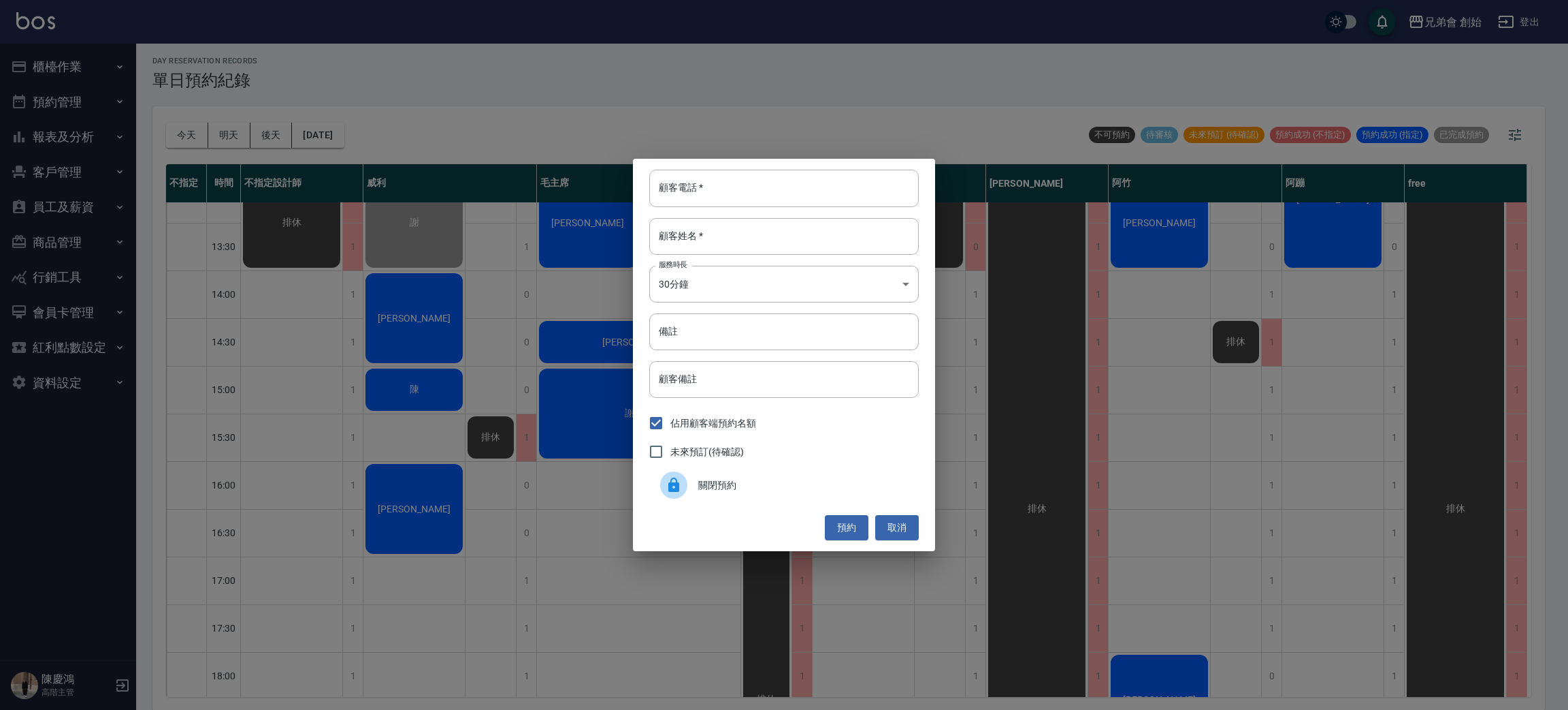
click at [775, 489] on span "關閉預約" at bounding box center [803, 485] width 209 height 14
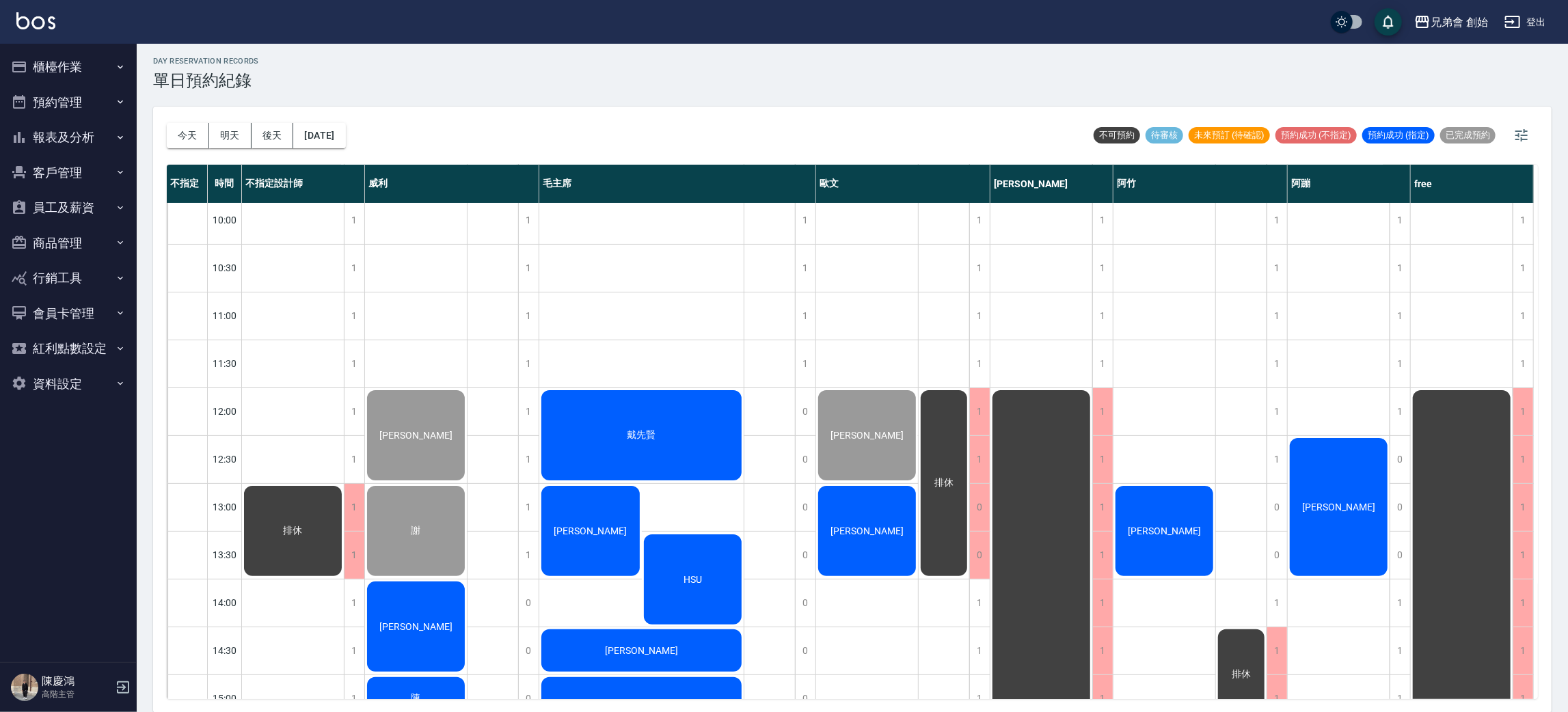
scroll to position [307, 0]
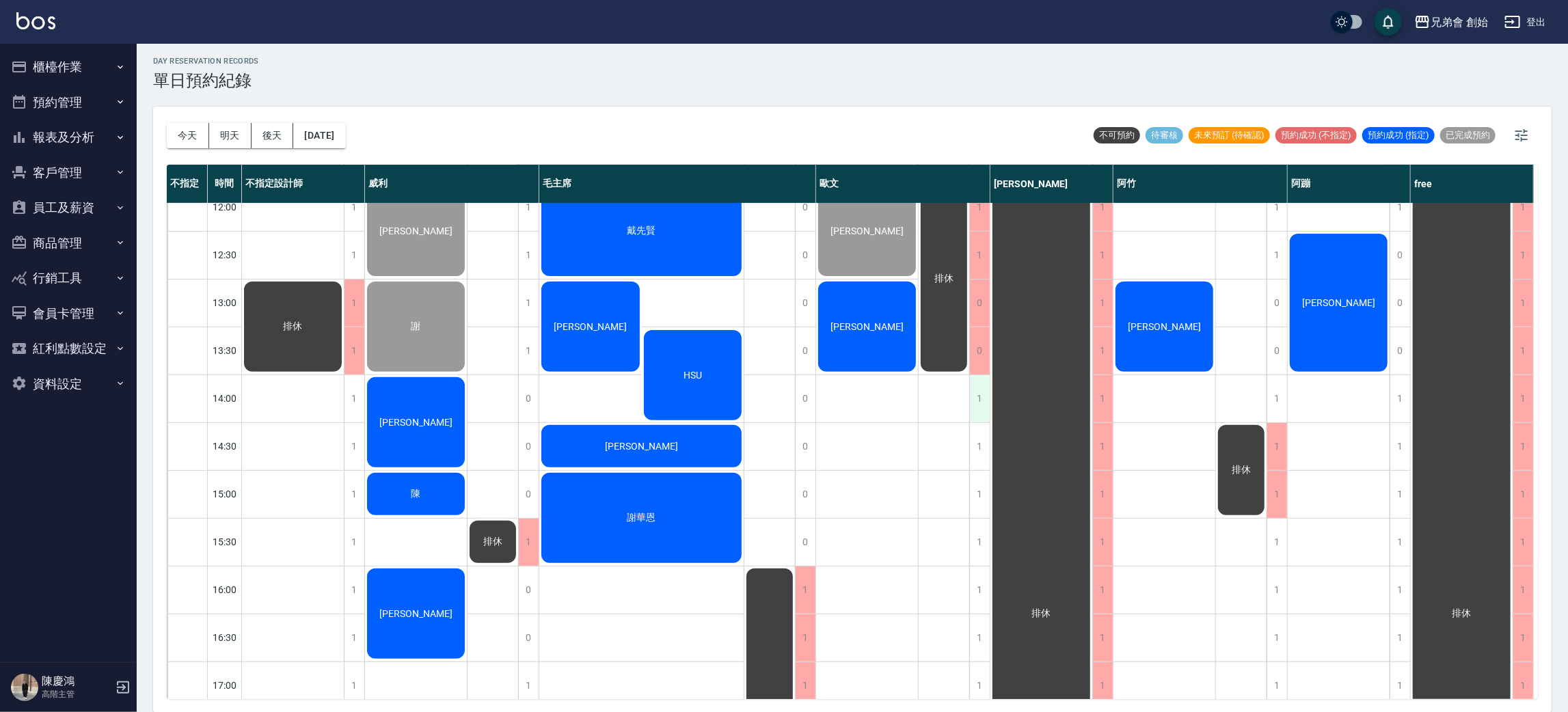
click at [974, 395] on div "1" at bounding box center [980, 399] width 21 height 47
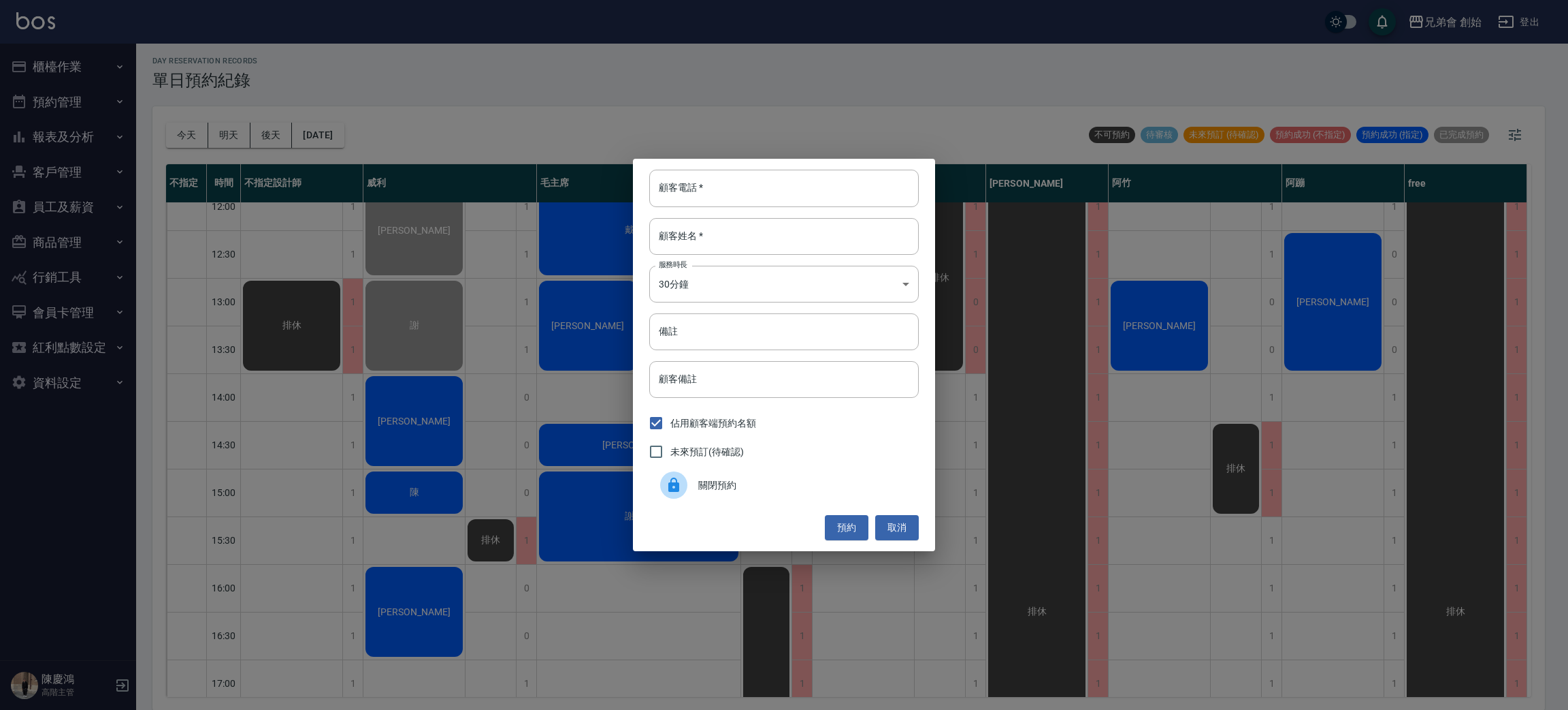
click at [780, 492] on div "關閉預約" at bounding box center [784, 485] width 269 height 38
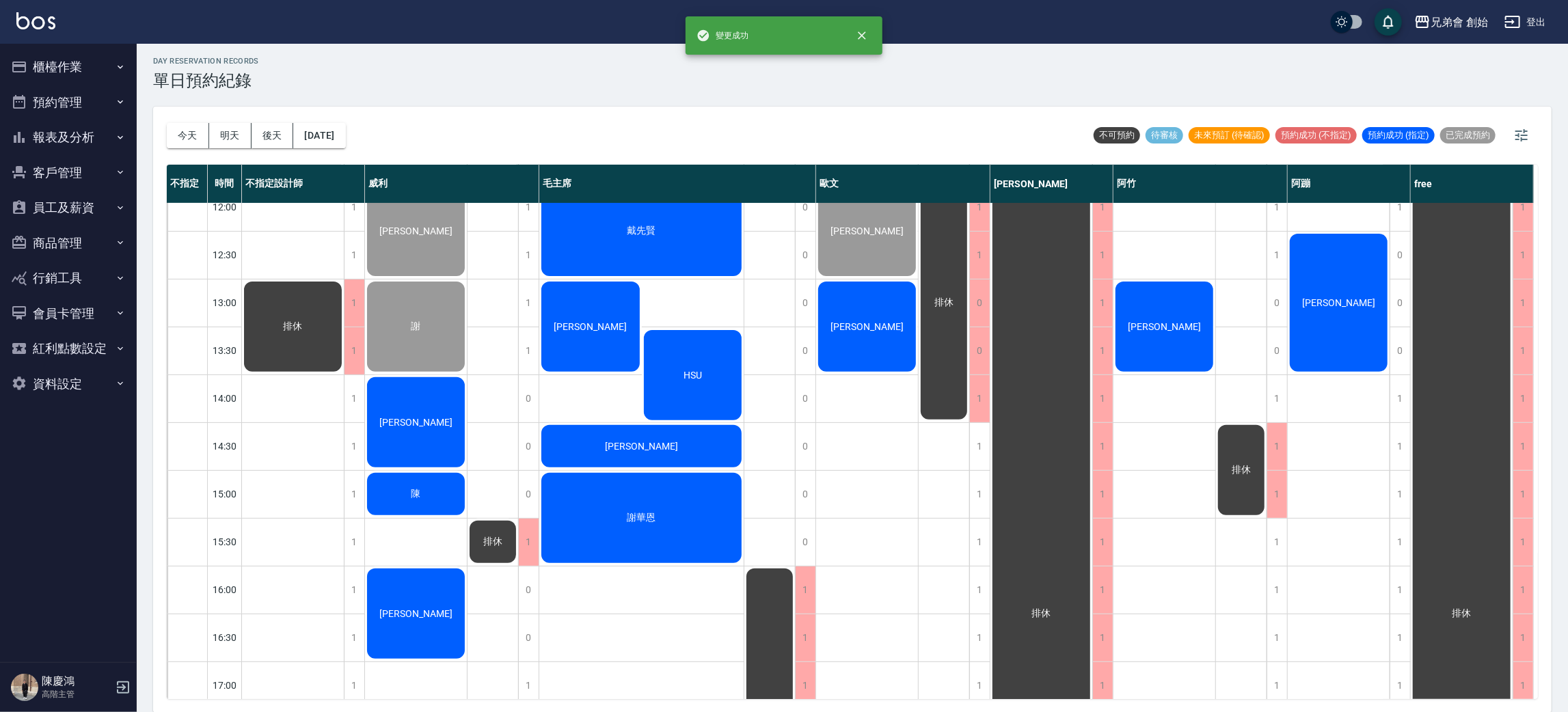
click at [967, 437] on div "排休" at bounding box center [944, 590] width 51 height 1387
click at [990, 452] on div "排休" at bounding box center [1041, 612] width 102 height 859
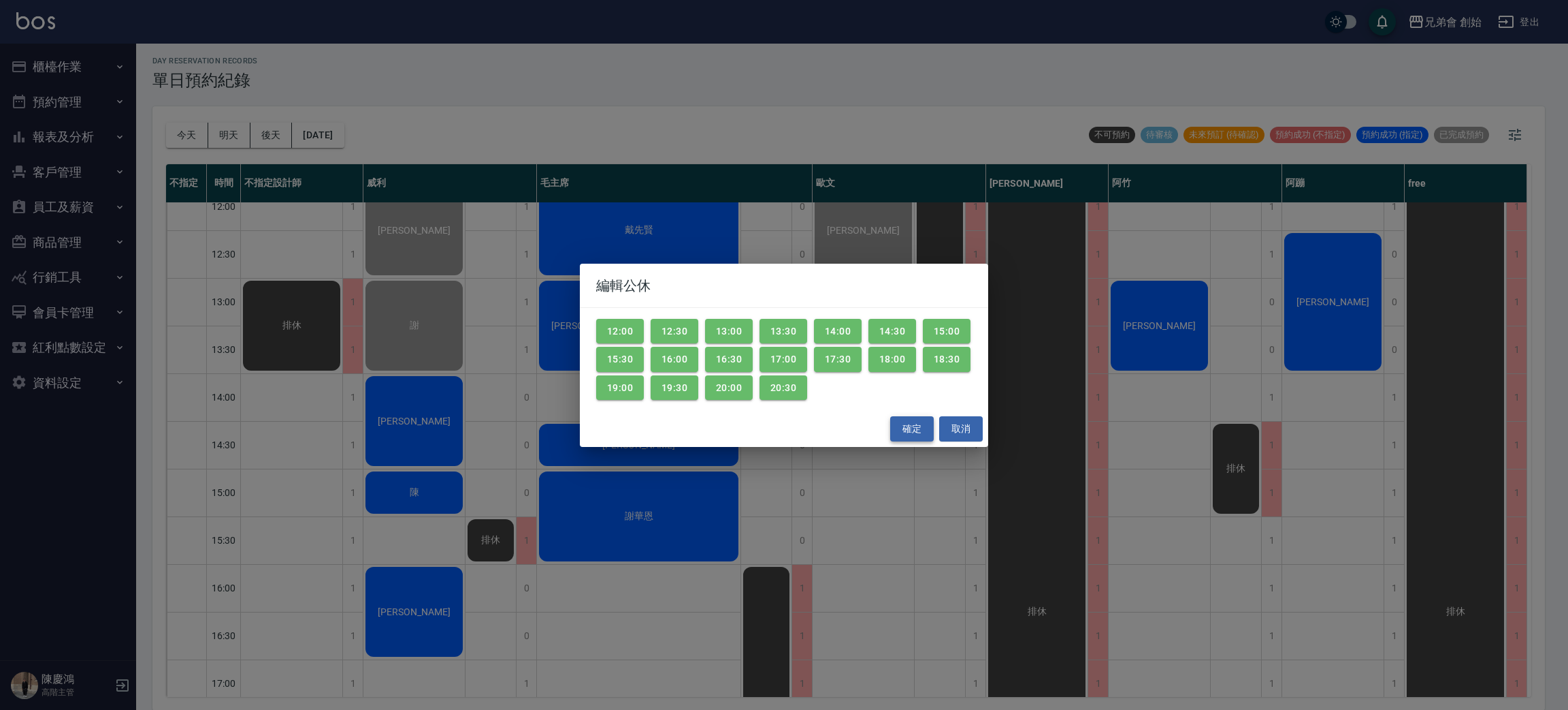
click at [899, 434] on button "確定" at bounding box center [912, 429] width 43 height 25
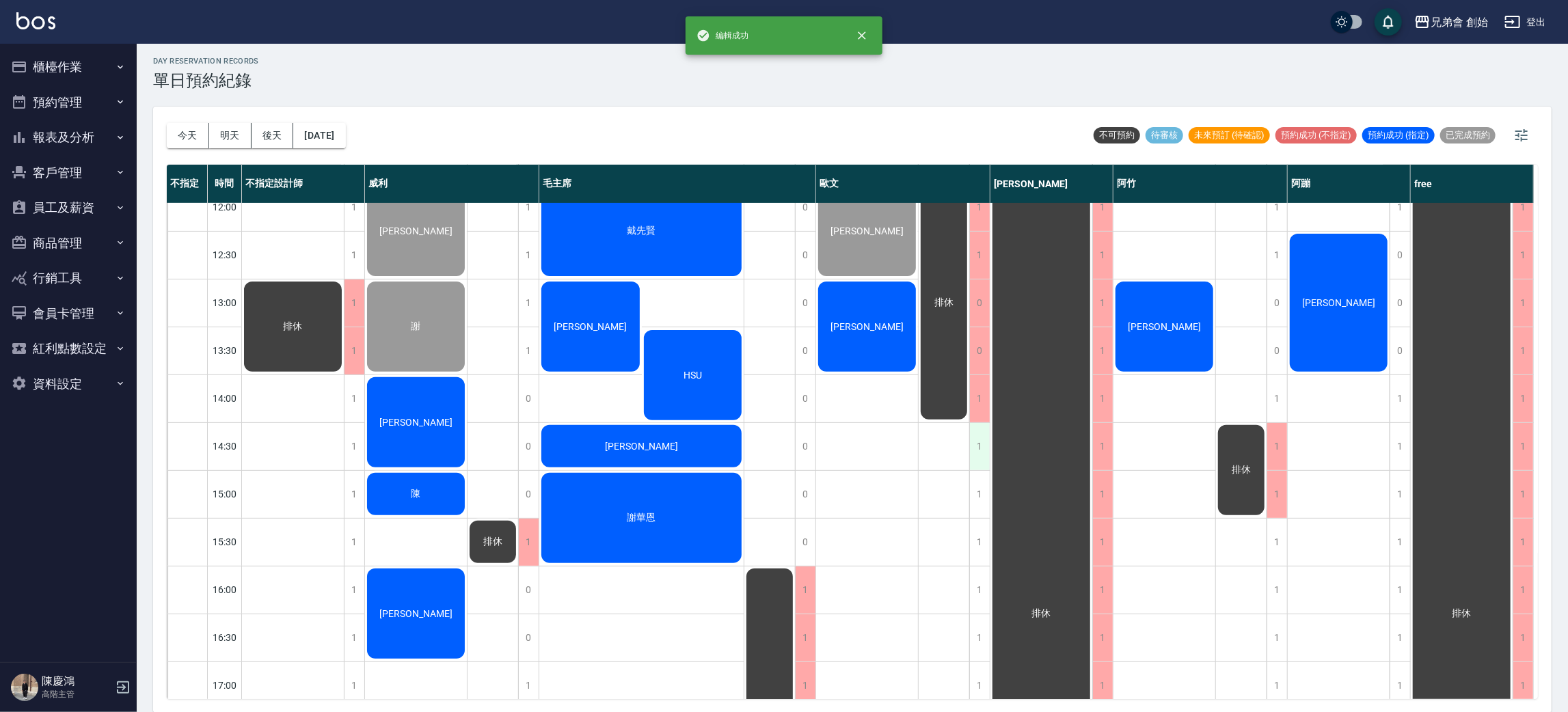
click at [974, 441] on div "1" at bounding box center [980, 446] width 21 height 47
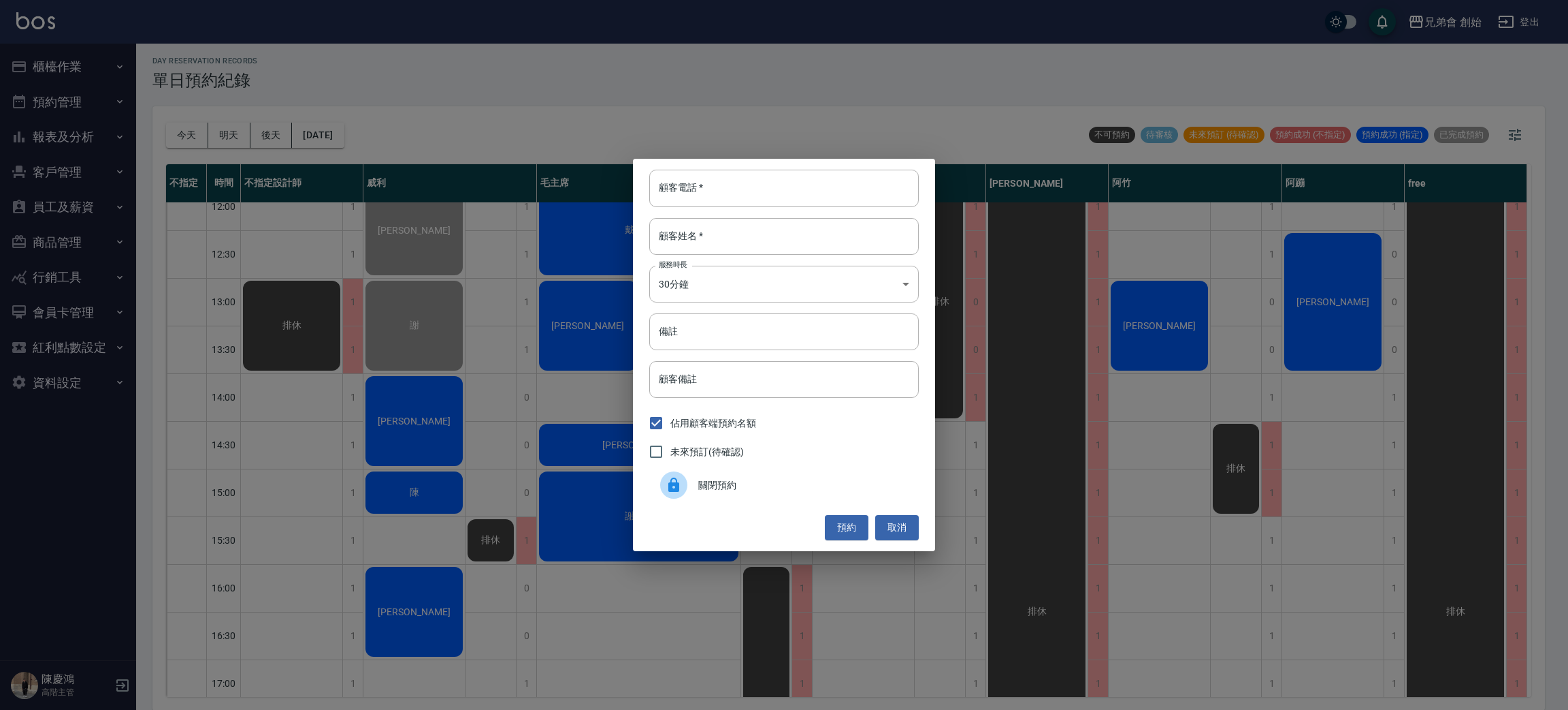
click at [767, 478] on span "關閉預約" at bounding box center [803, 485] width 209 height 14
